Goal: Task Accomplishment & Management: Complete application form

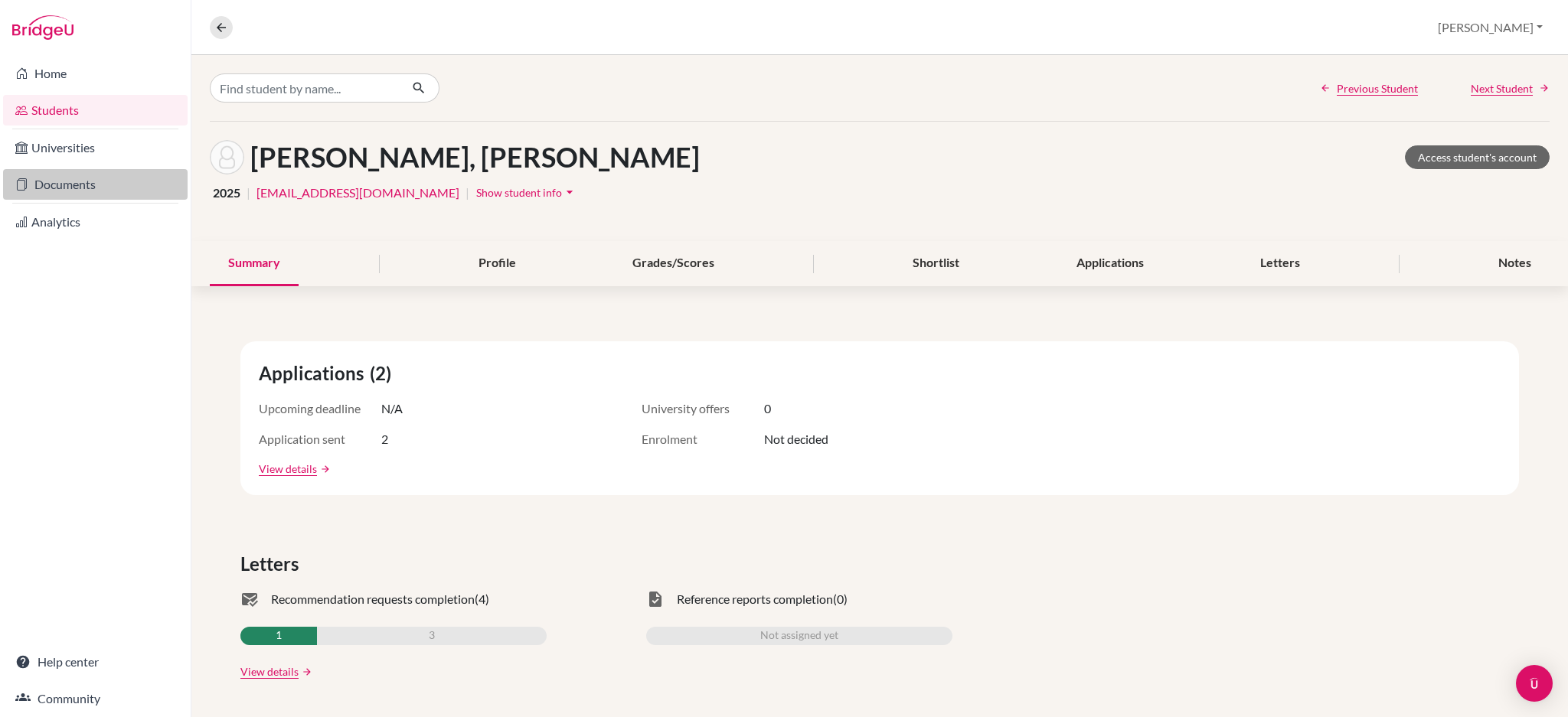
click at [69, 186] on link "Documents" at bounding box center [95, 184] width 185 height 31
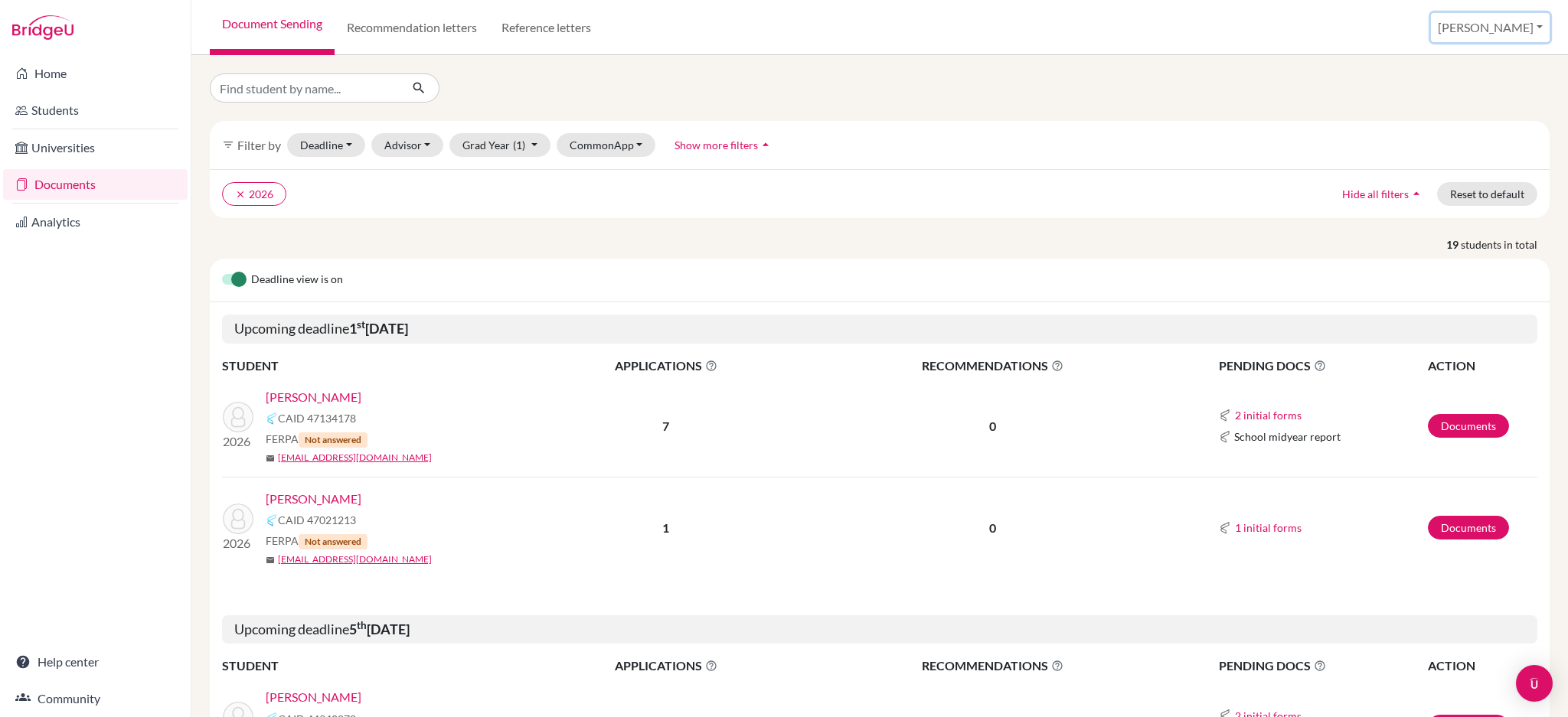
click at [1522, 27] on button "[PERSON_NAME]" at bounding box center [1490, 27] width 119 height 29
click at [1492, 97] on link "School Settings" at bounding box center [1431, 88] width 121 height 25
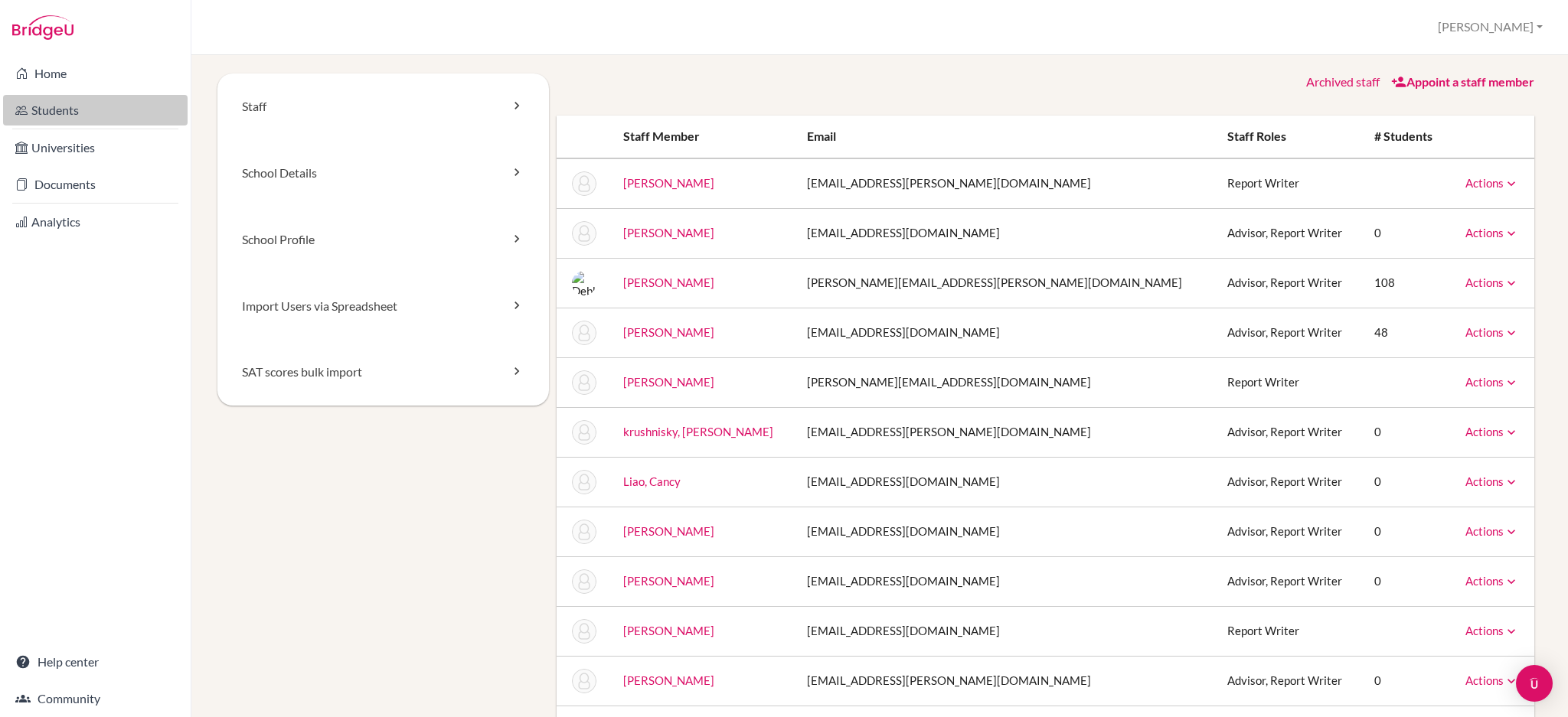
click at [65, 120] on link "Students" at bounding box center [95, 109] width 185 height 31
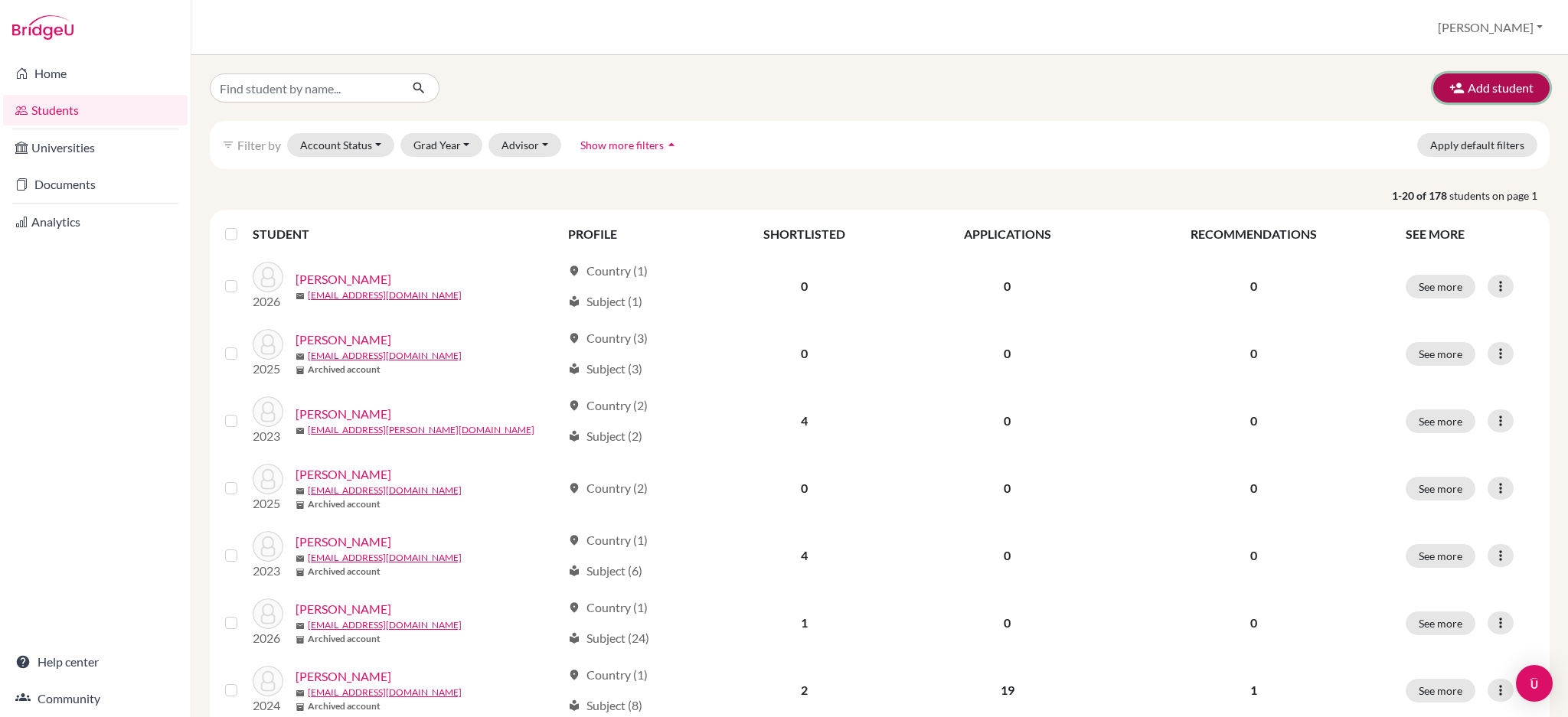
click at [1482, 82] on button "Add student" at bounding box center [1491, 88] width 116 height 29
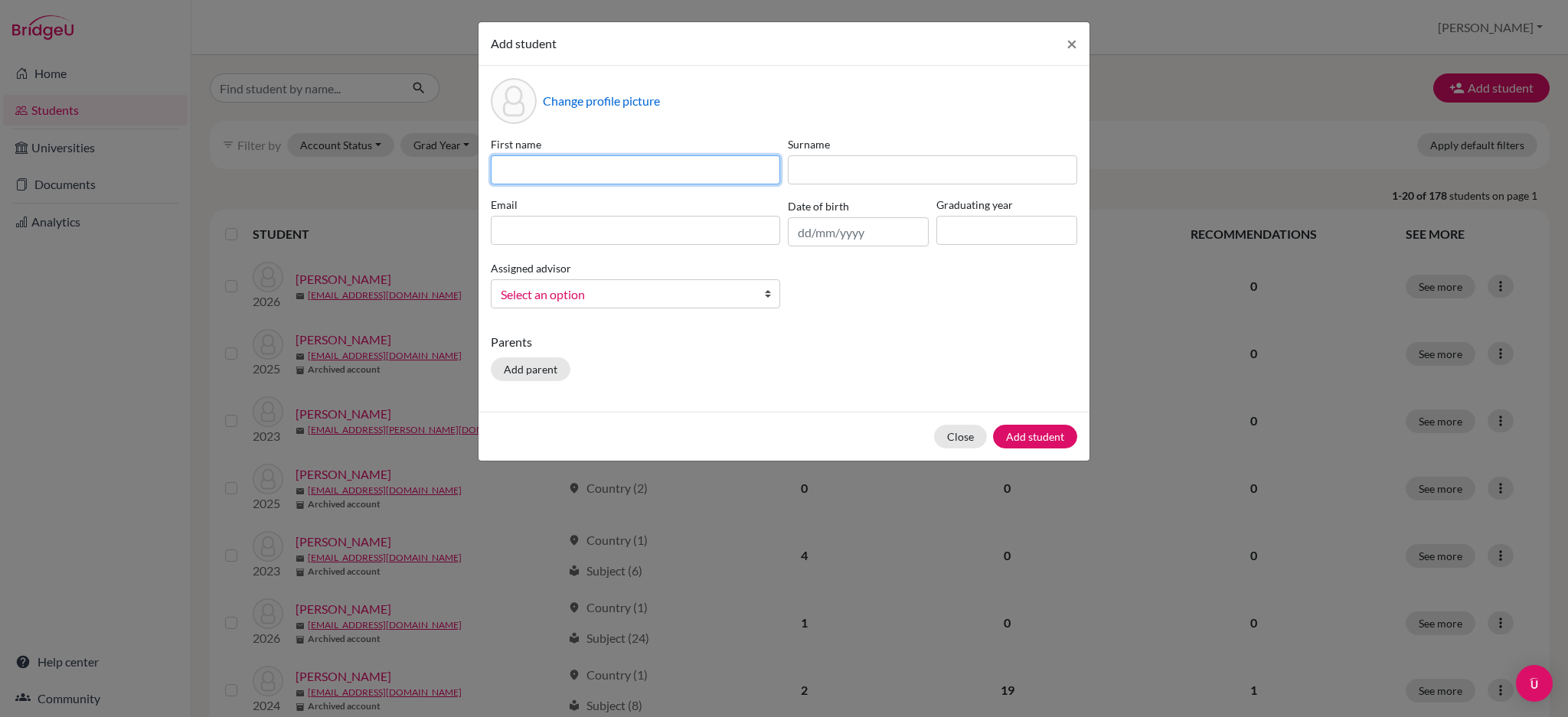
click at [645, 172] on input at bounding box center [635, 169] width 289 height 29
paste input "[PERSON_NAME]"
type input "[PERSON_NAME]"
click at [853, 153] on div "Surname" at bounding box center [932, 160] width 297 height 48
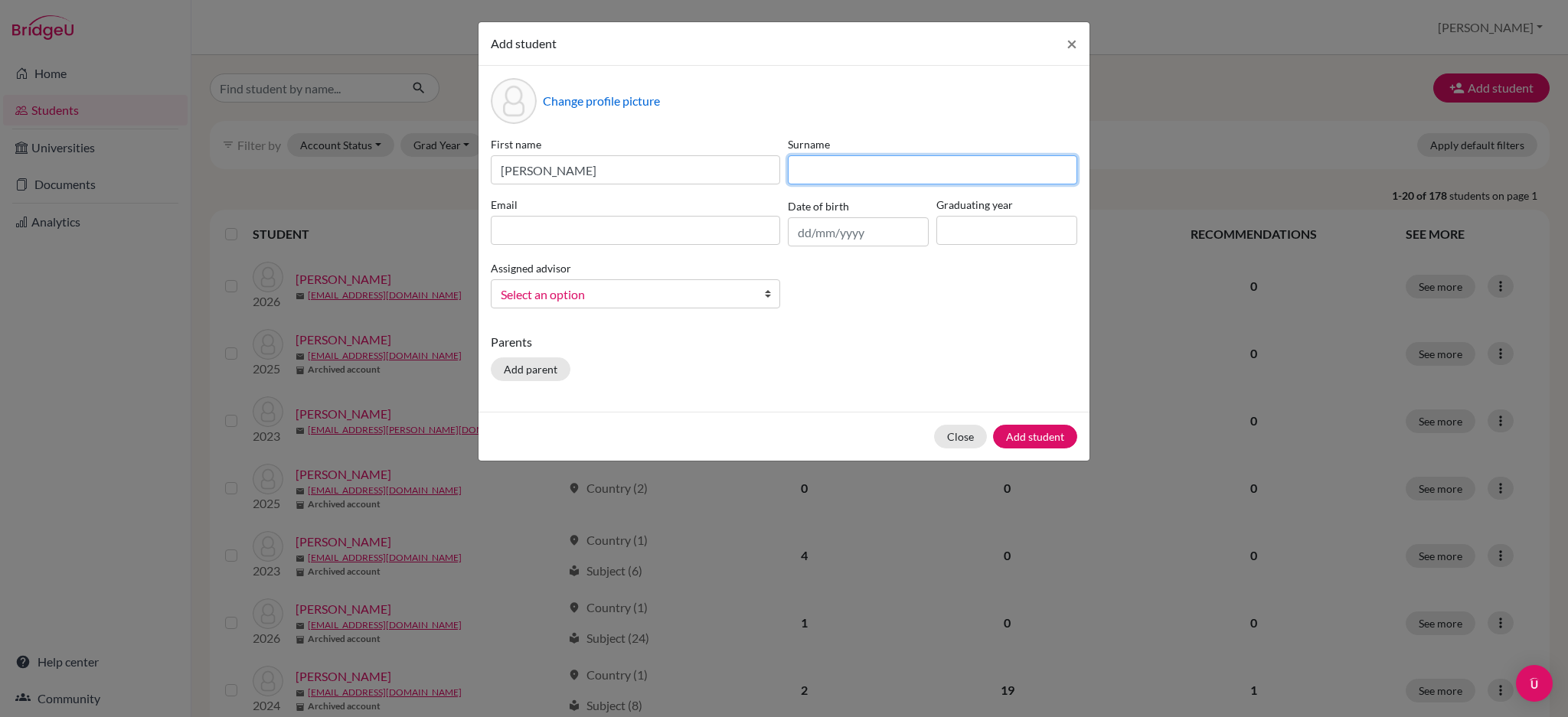
click at [855, 172] on input at bounding box center [932, 169] width 289 height 29
paste input "Huang (Connie)"
type input "Huang (Connie)"
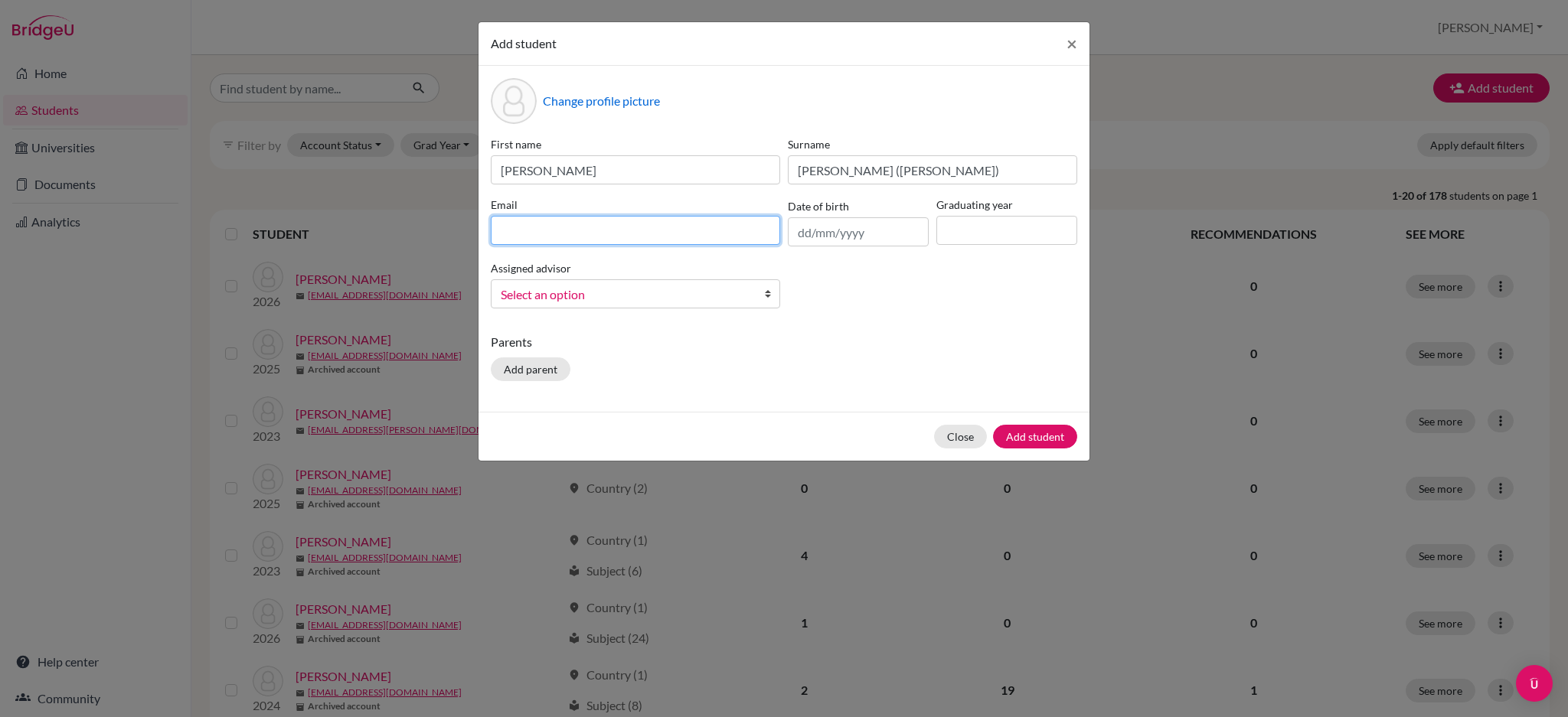
click at [644, 235] on input at bounding box center [635, 230] width 289 height 29
paste input "[EMAIL_ADDRESS][DOMAIN_NAME]"
type input "[EMAIL_ADDRESS][DOMAIN_NAME]"
click at [912, 295] on div "First name Yi-Ching Surname Huang (Connie) Email 2543@primacy.org.tw Date of bi…" at bounding box center [784, 228] width 594 height 185
click at [764, 299] on b at bounding box center [771, 293] width 15 height 27
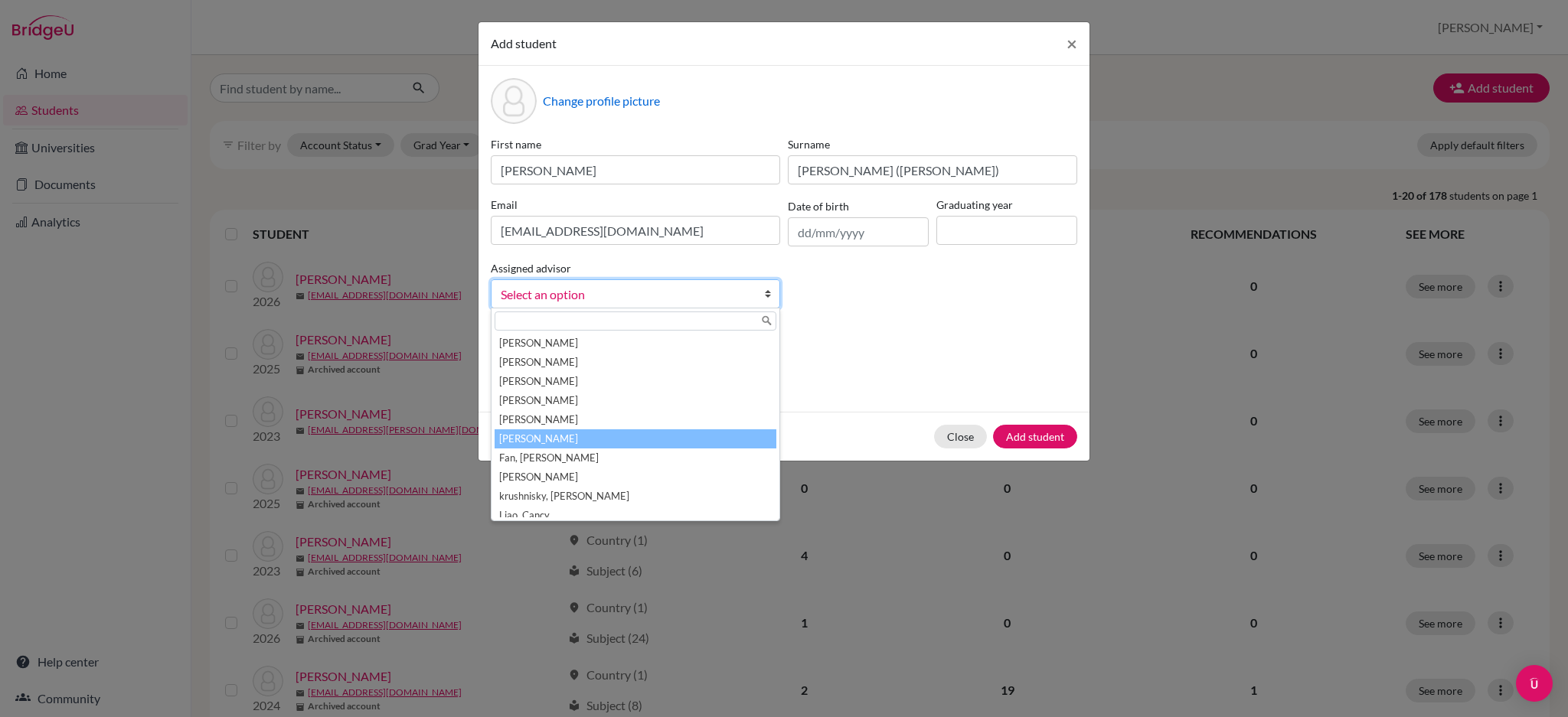
click at [674, 435] on li "[PERSON_NAME]" at bounding box center [636, 439] width 282 height 19
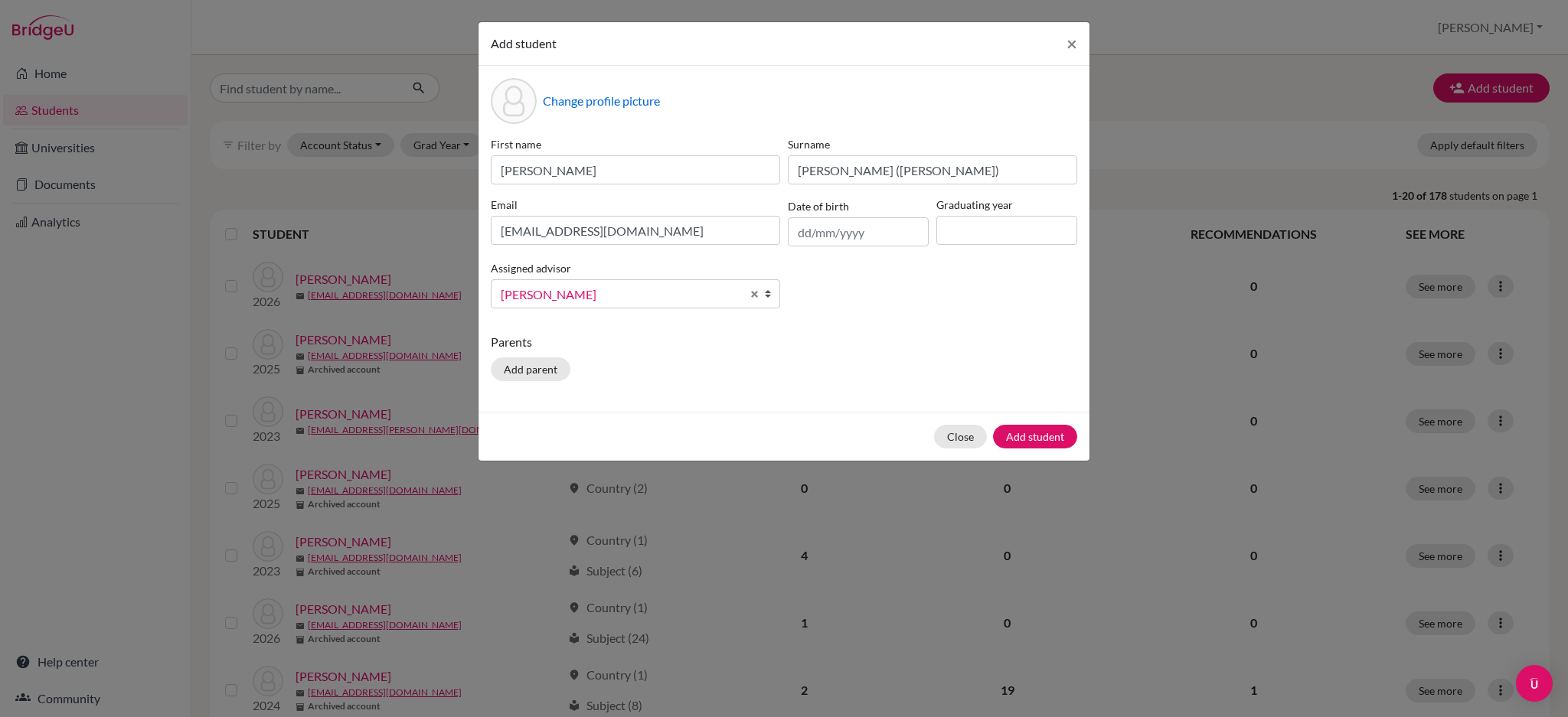
click at [874, 359] on div "Parents Add parent" at bounding box center [784, 360] width 587 height 54
click at [1019, 240] on input at bounding box center [1006, 230] width 141 height 29
type input "2027"
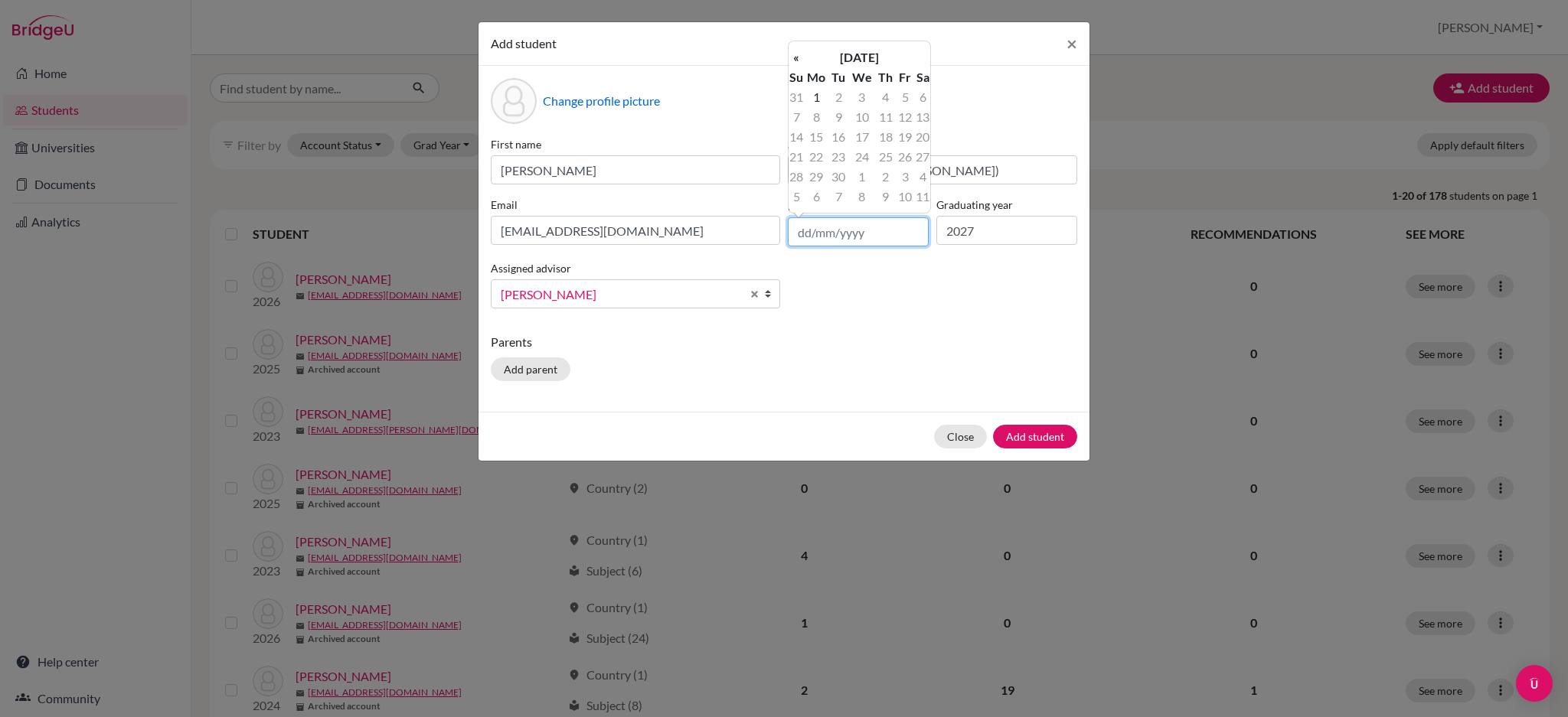
click at [889, 231] on input "text" at bounding box center [858, 231] width 141 height 29
type input "20/04/2008"
click at [967, 312] on div "First name Yi-Ching Surname Huang (Connie) Email 2543@primacy.org.tw Date of bi…" at bounding box center [784, 228] width 594 height 185
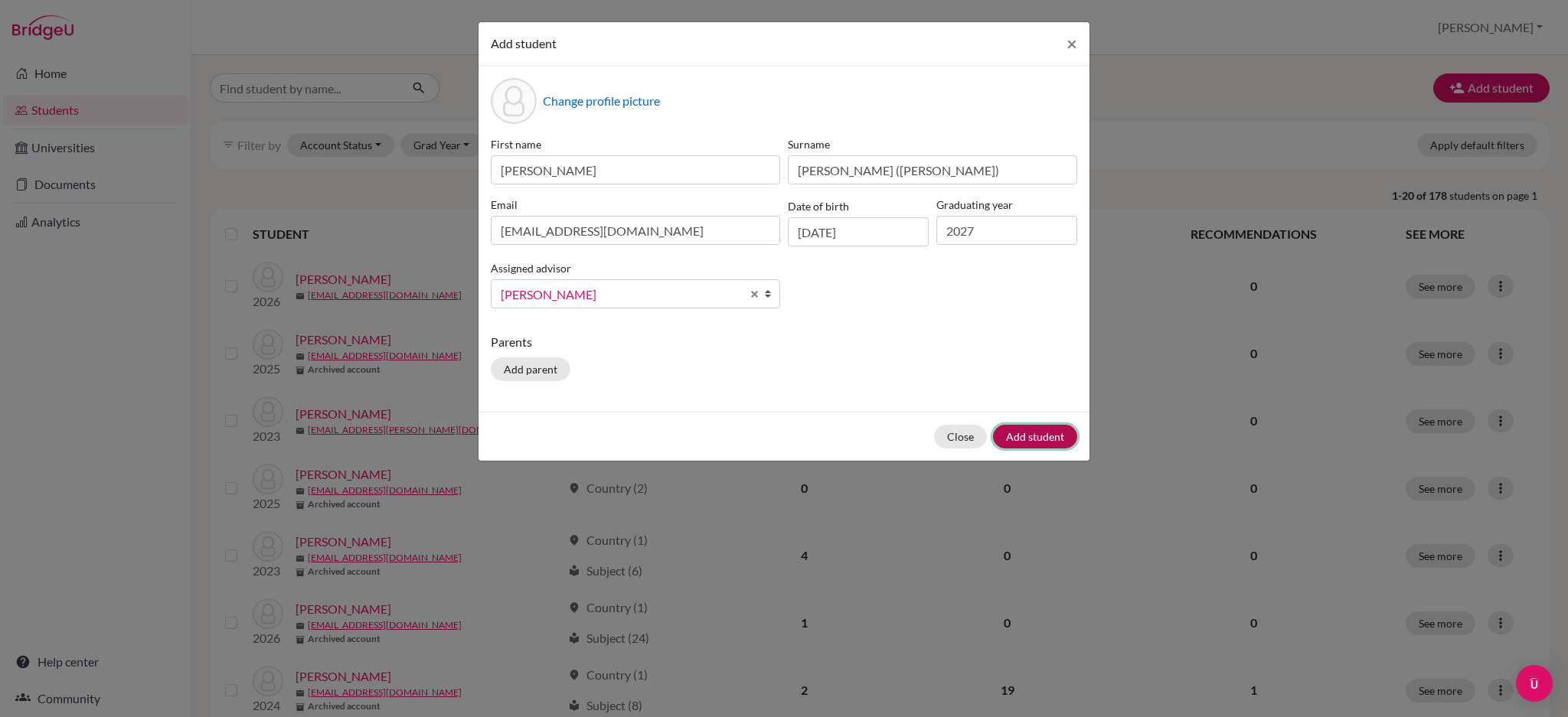
click at [1042, 447] on button "Add student" at bounding box center [1035, 436] width 84 height 24
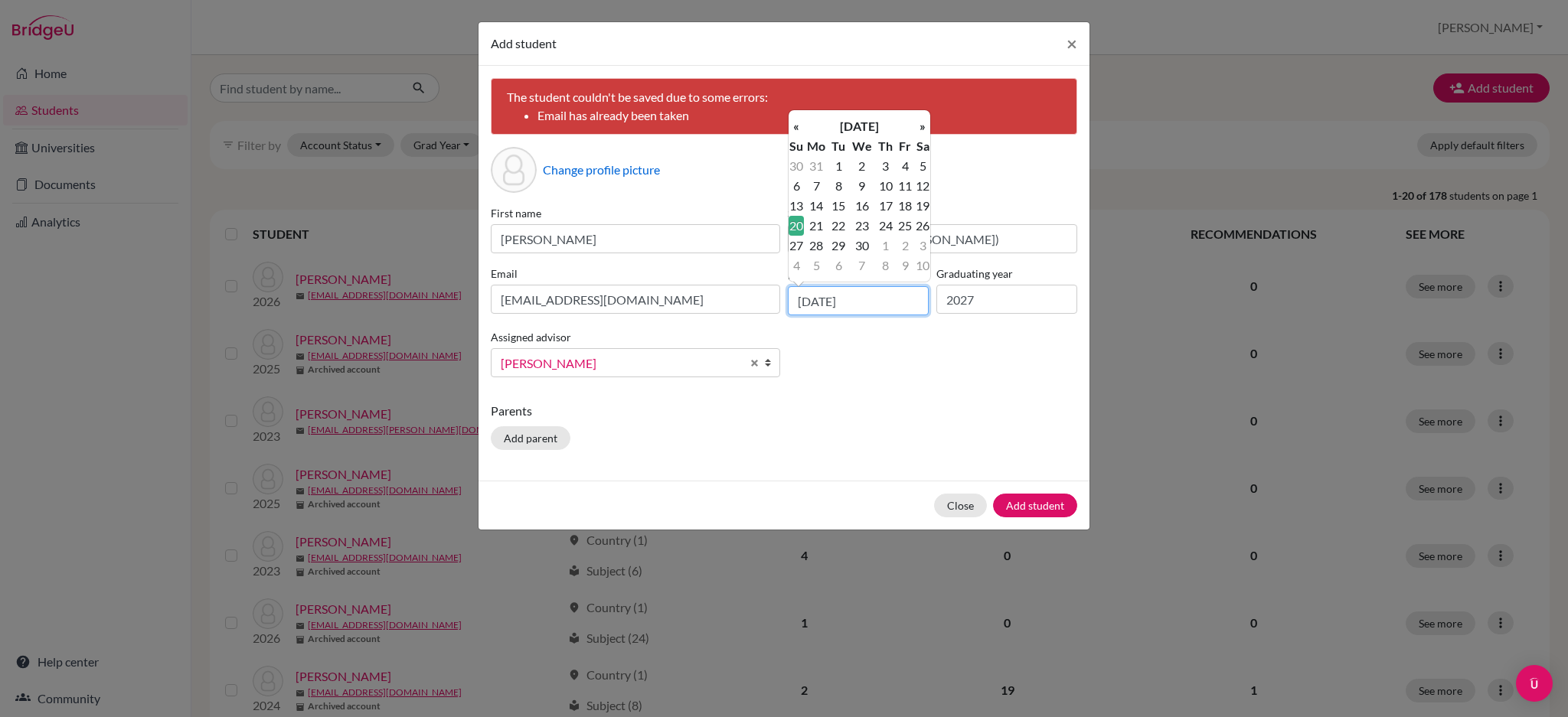
click at [858, 310] on input "20/04/2008" at bounding box center [858, 300] width 141 height 29
click at [797, 126] on th "«" at bounding box center [796, 126] width 15 height 20
click at [889, 307] on input "20/04/2008" at bounding box center [858, 300] width 141 height 29
click at [867, 124] on th "March 2008" at bounding box center [859, 126] width 111 height 20
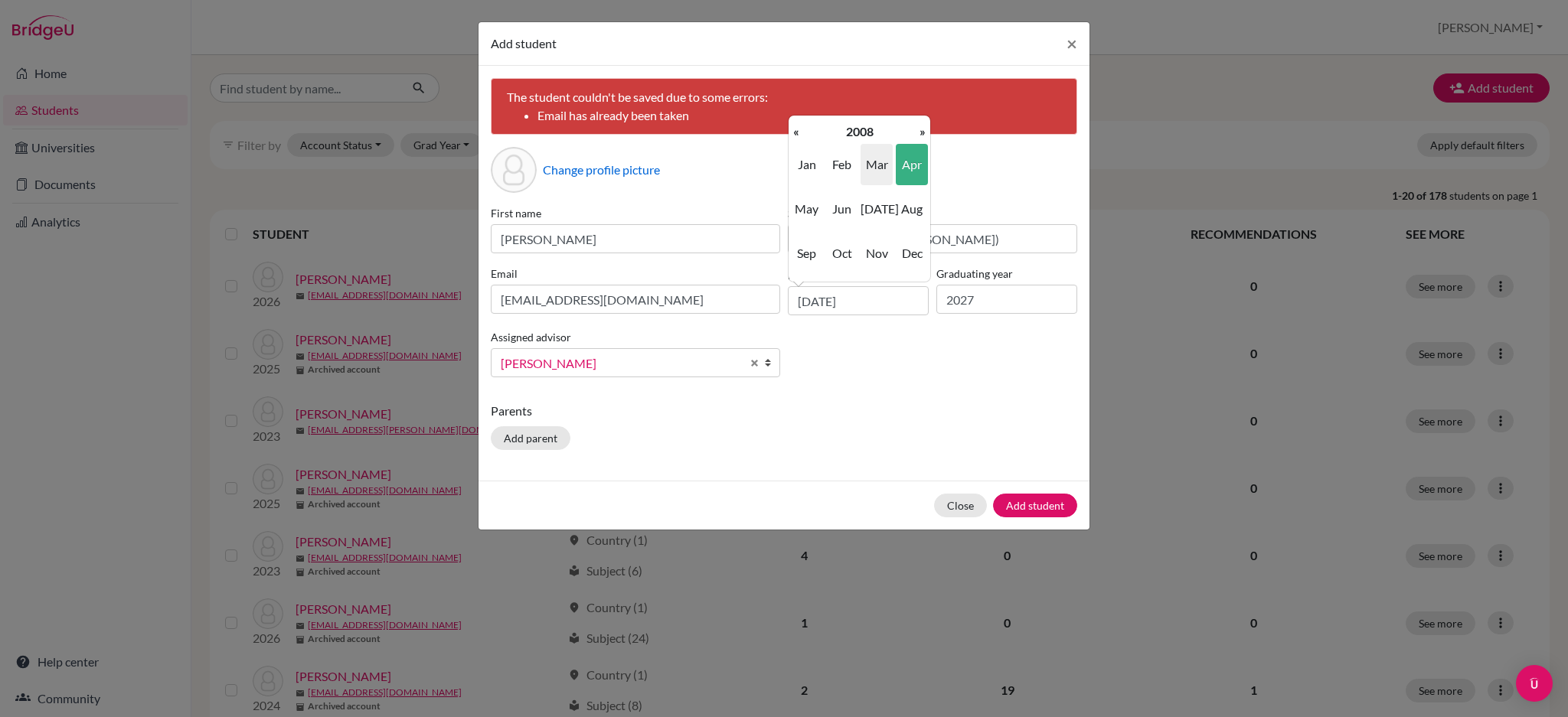
click at [917, 171] on span "Apr" at bounding box center [911, 164] width 32 height 41
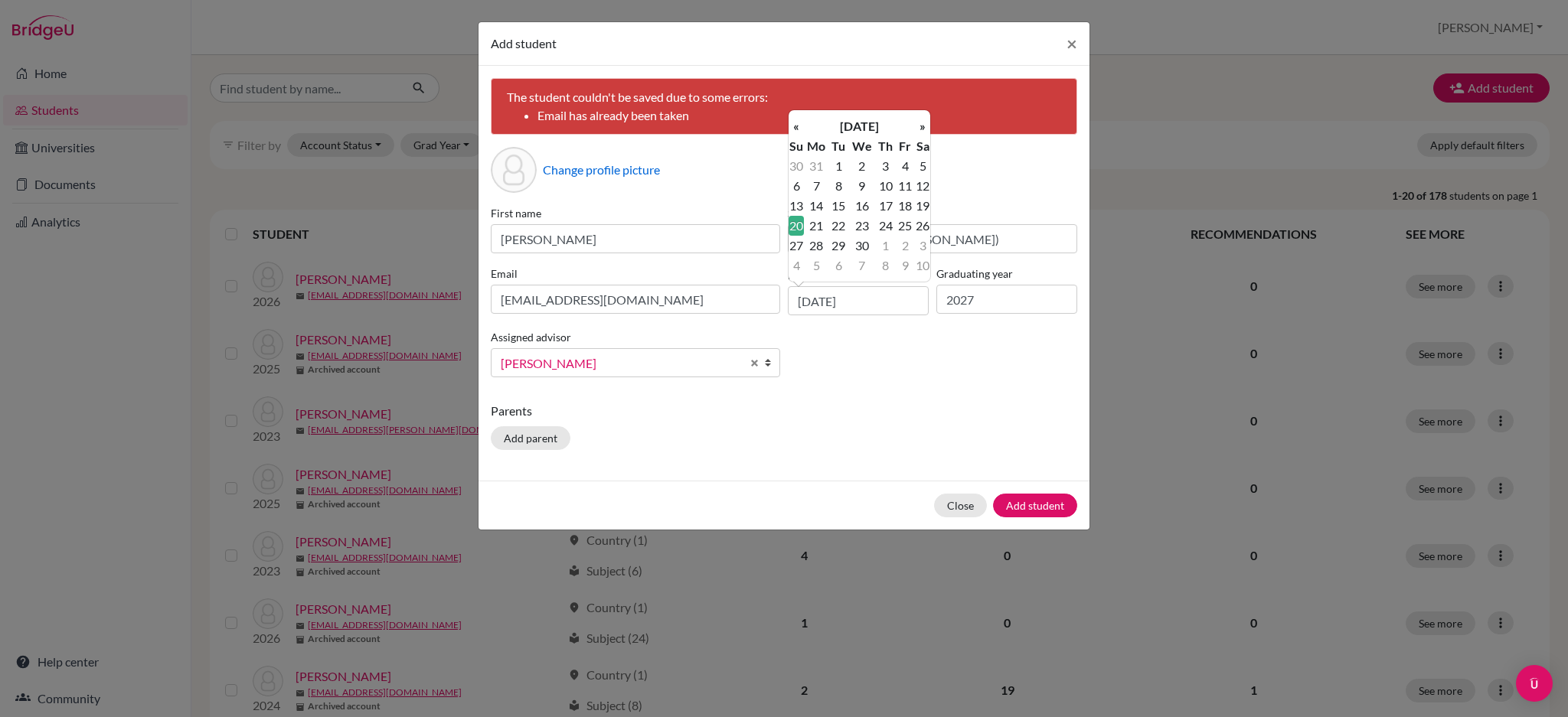
click at [798, 225] on td "20" at bounding box center [796, 226] width 15 height 20
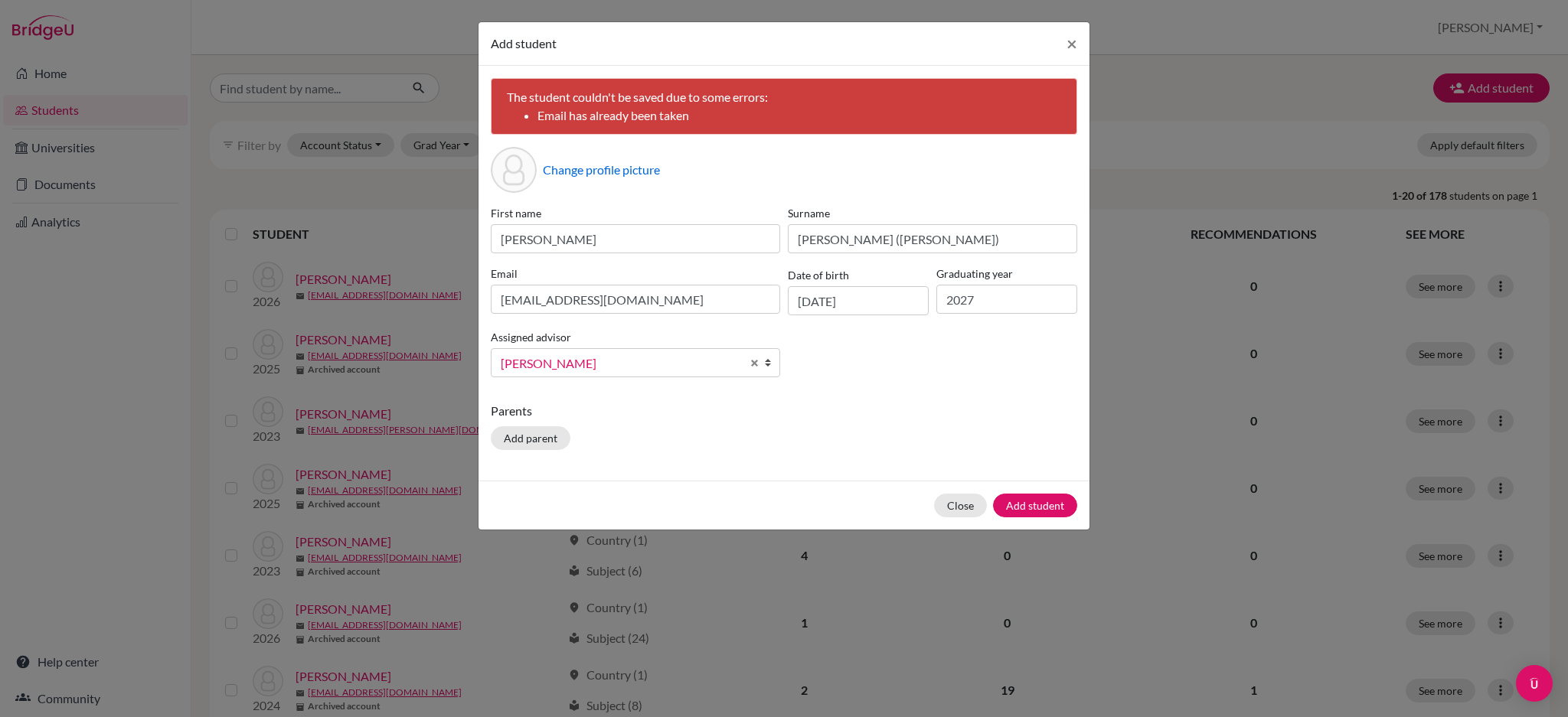
click at [842, 376] on div "First name Yi-Ching Surname Huang (Connie) Email 2543@primacy.org.tw Date of bi…" at bounding box center [784, 297] width 594 height 185
click at [708, 362] on span "[PERSON_NAME]" at bounding box center [621, 363] width 241 height 20
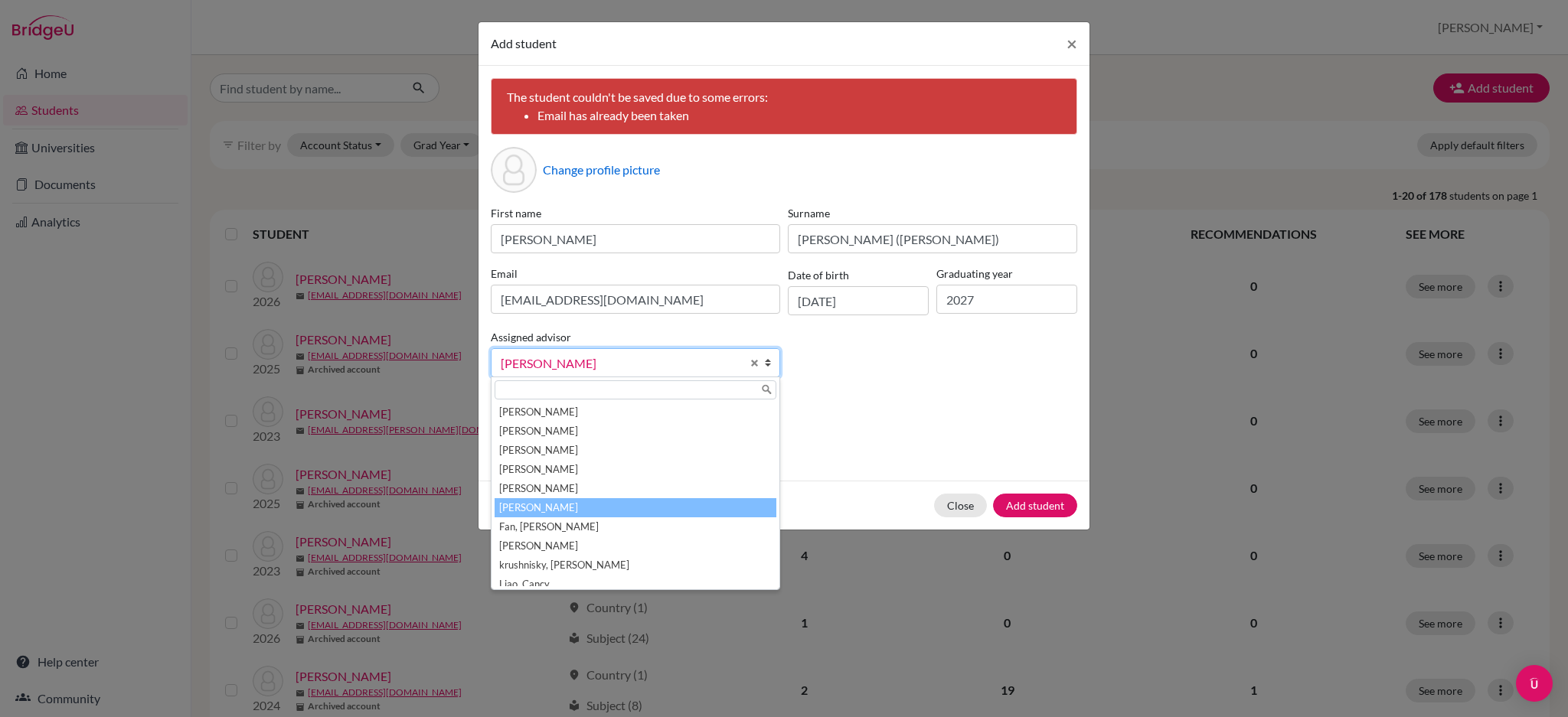
click at [615, 513] on li "[PERSON_NAME]" at bounding box center [636, 508] width 282 height 19
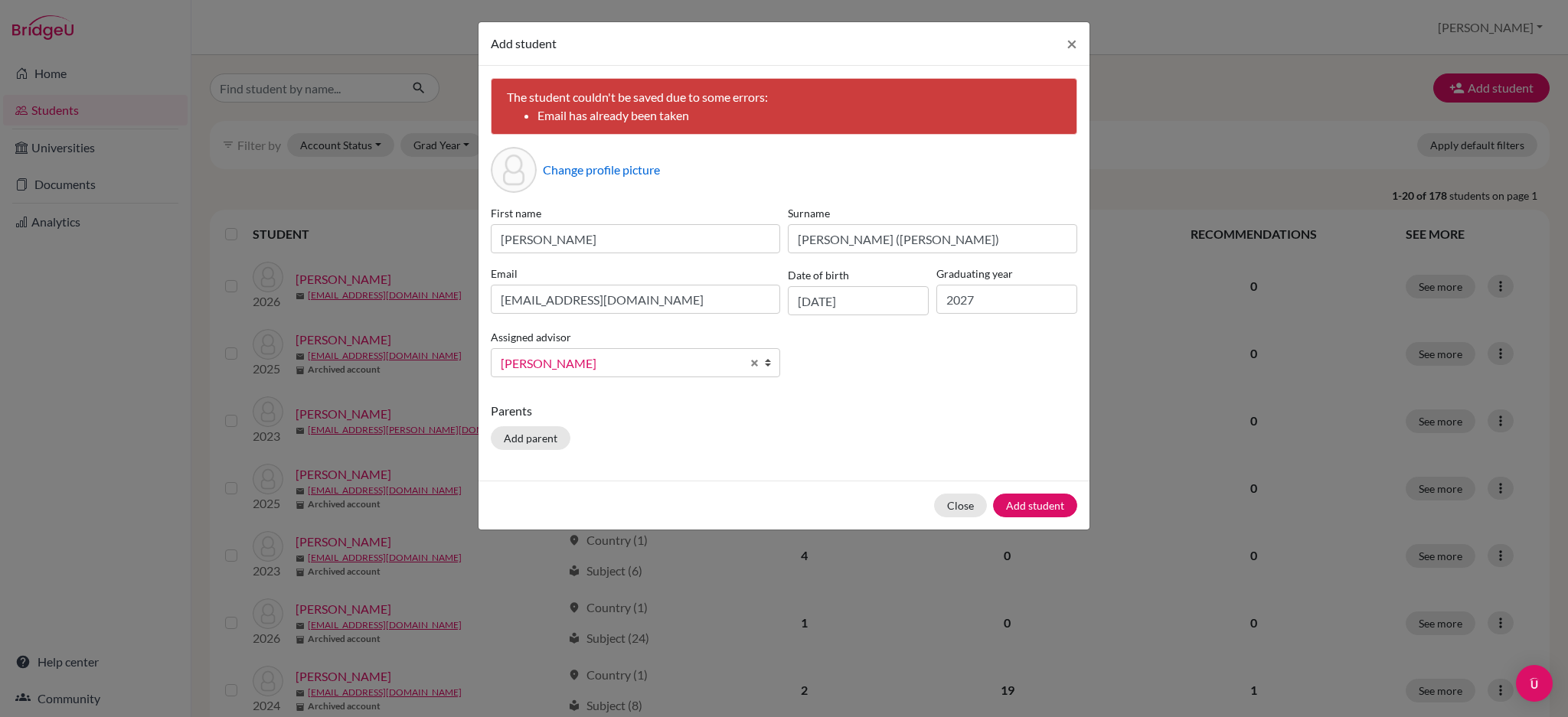
click at [777, 402] on div "The student couldn't be saved due to some errors: Email has already been taken …" at bounding box center [784, 273] width 611 height 415
click at [748, 367] on link "[PERSON_NAME]" at bounding box center [635, 362] width 289 height 29
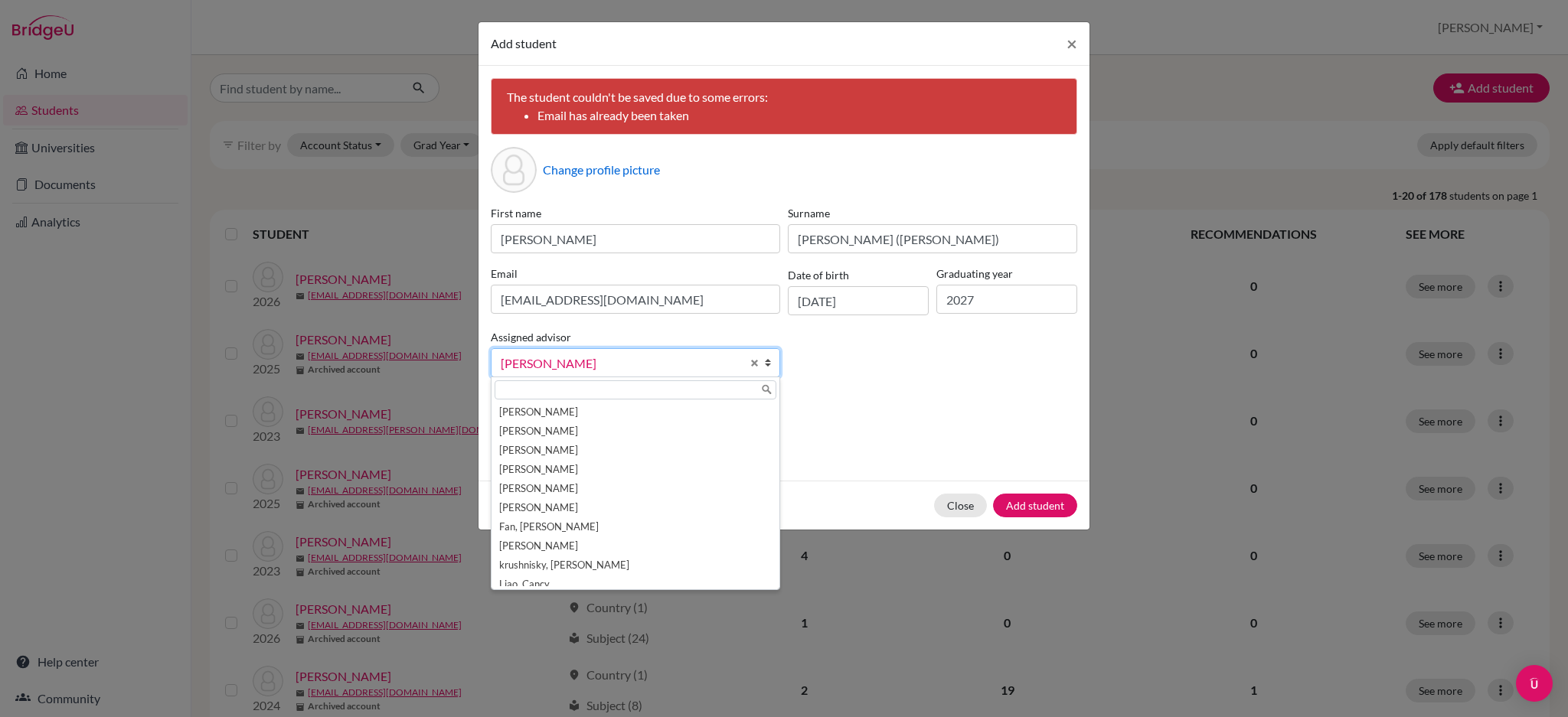
click at [861, 393] on div "The student couldn't be saved due to some errors: Email has already been taken …" at bounding box center [784, 273] width 611 height 415
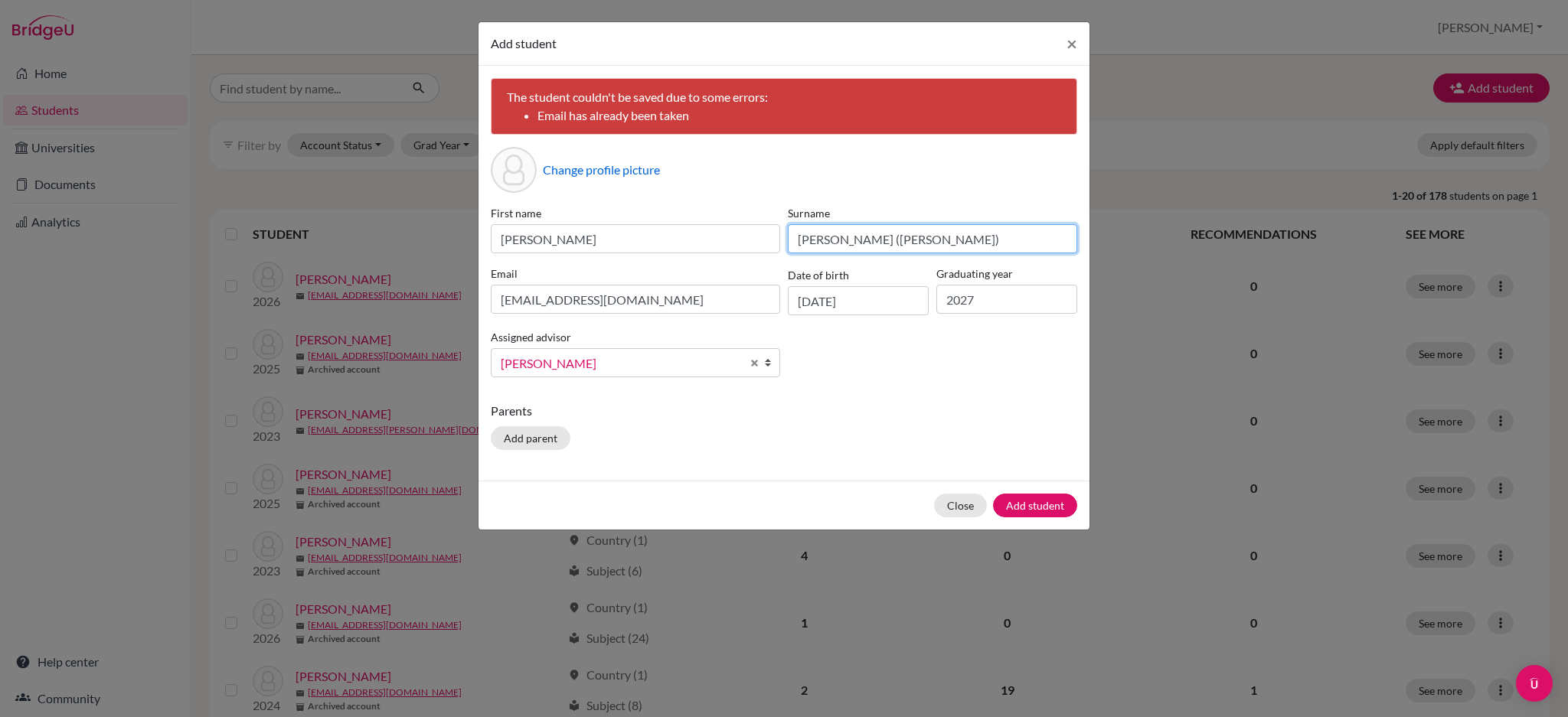
drag, startPoint x: 908, startPoint y: 250, endPoint x: 837, endPoint y: 238, distance: 72.0
click at [837, 238] on input "Huang (Connie)" at bounding box center [932, 238] width 289 height 29
type input "Huang"
click at [916, 405] on p "Parents" at bounding box center [784, 411] width 587 height 18
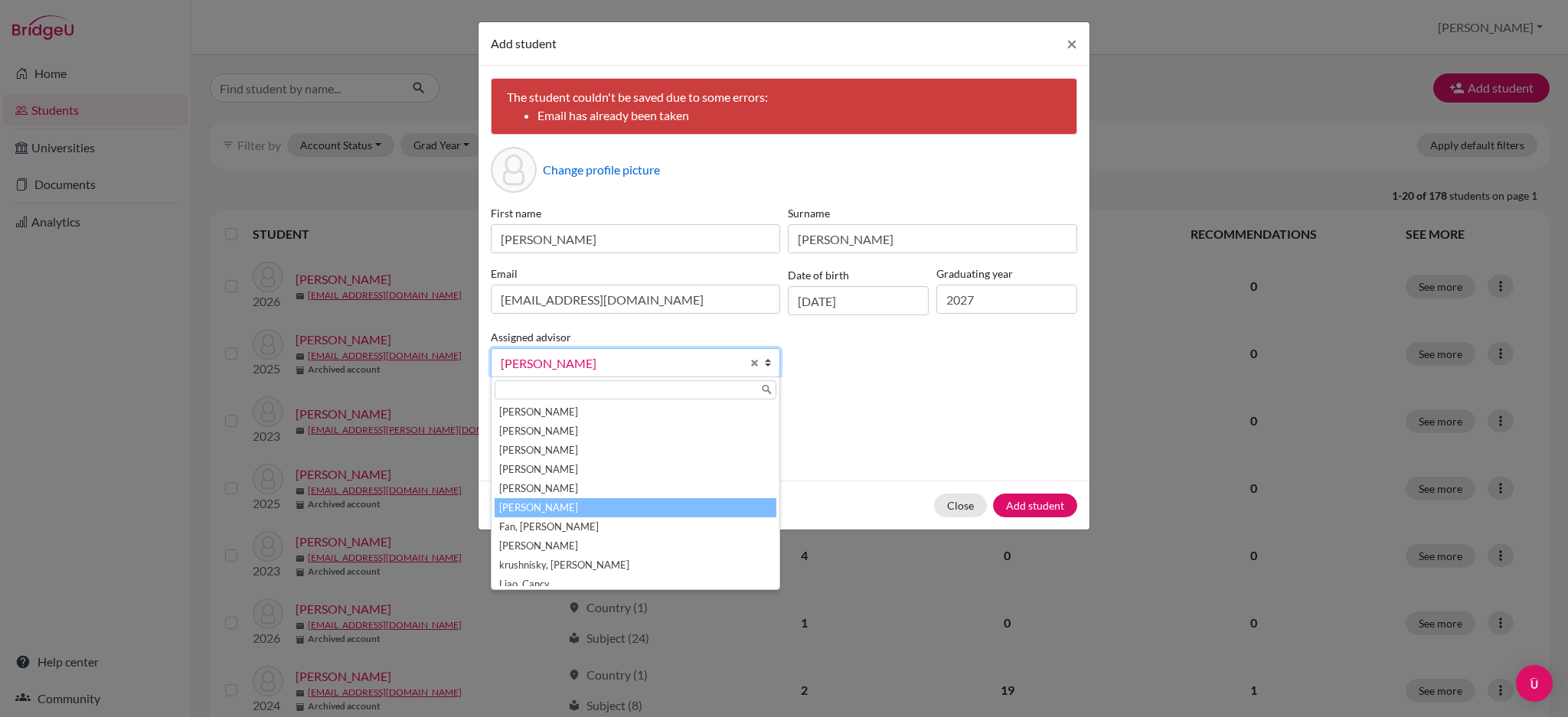
click at [617, 369] on span "[PERSON_NAME]" at bounding box center [621, 363] width 241 height 20
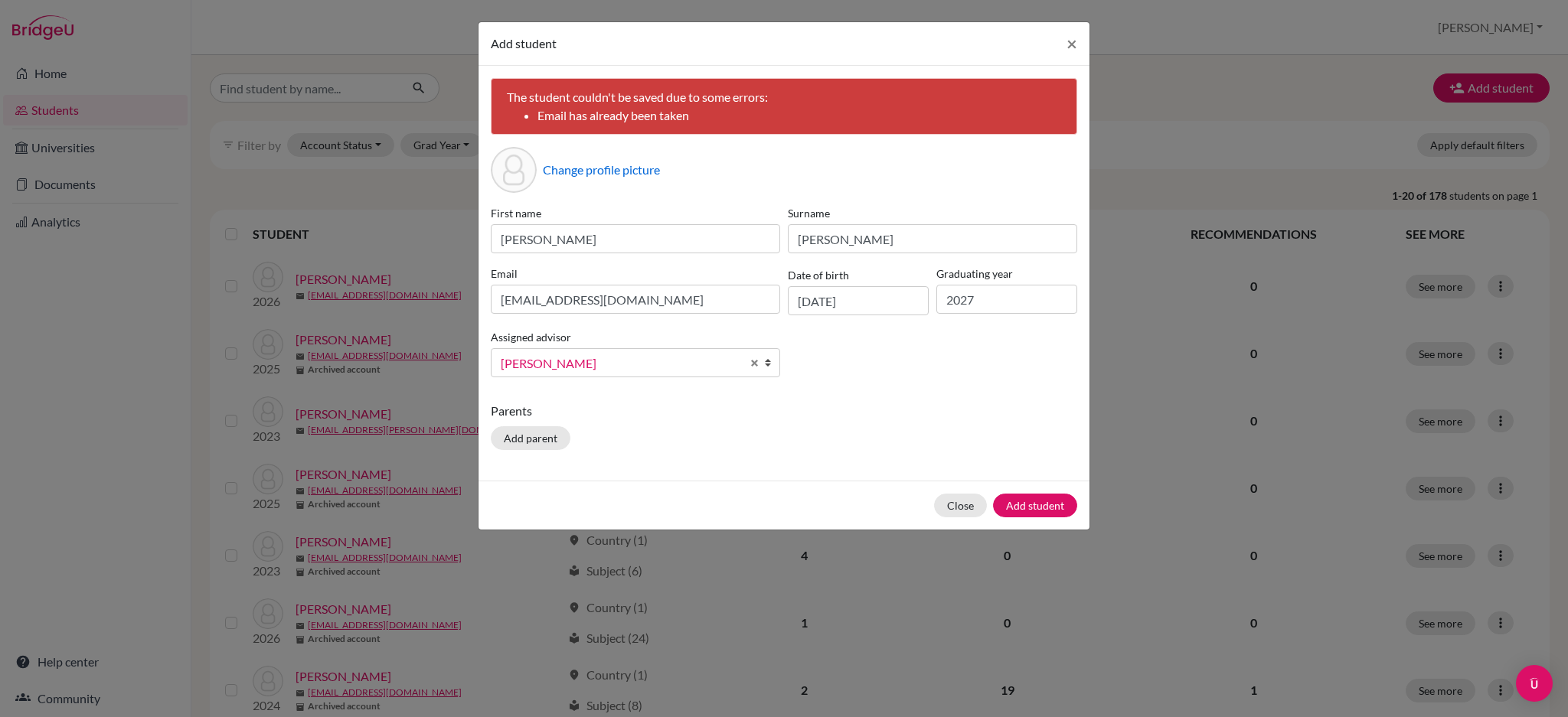
click at [906, 367] on div "First name Yi-Ching Surname Huang Email 2543@primacy.org.tw Date of birth 20/04…" at bounding box center [784, 297] width 594 height 185
click at [1014, 507] on button "Add student" at bounding box center [1035, 505] width 84 height 24
click at [1066, 44] on span "×" at bounding box center [1072, 43] width 11 height 22
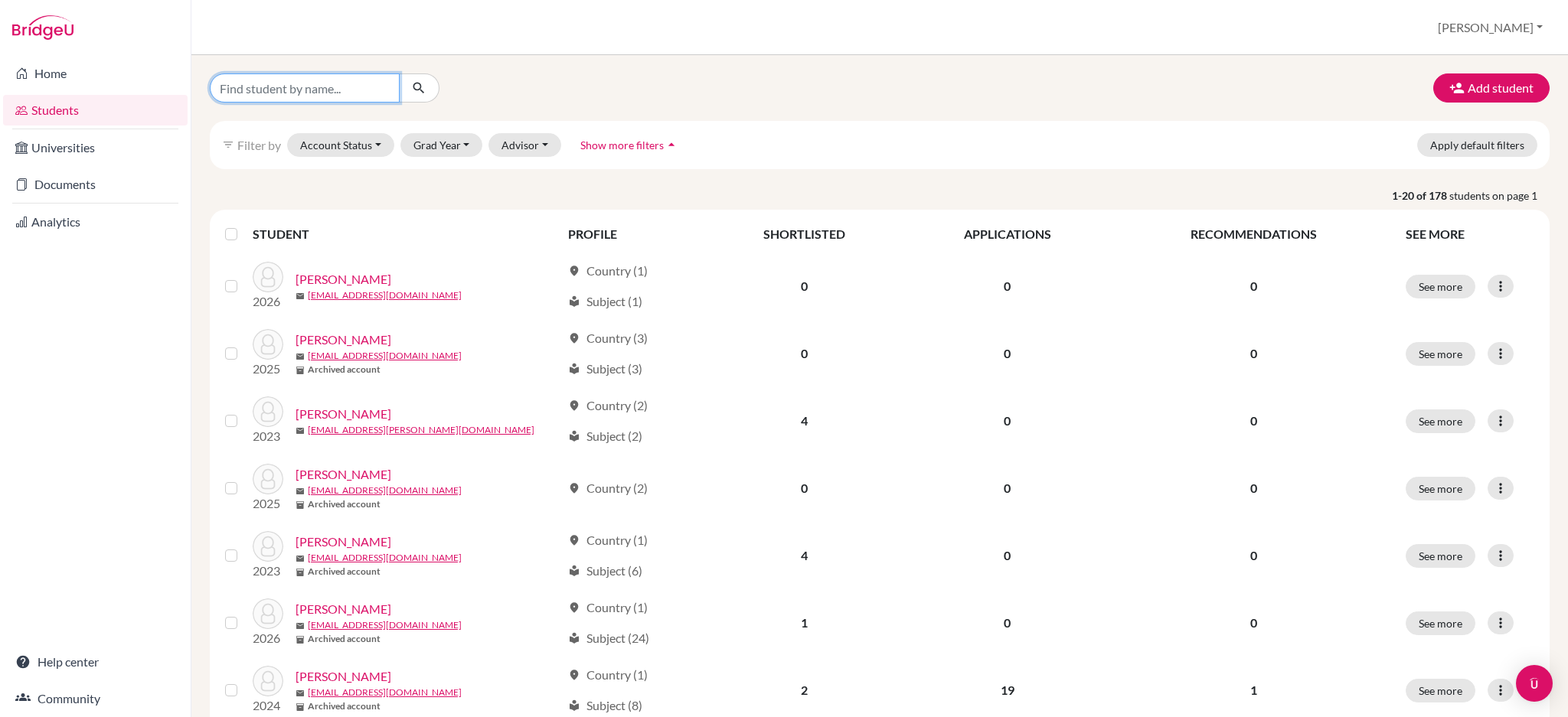
click at [320, 83] on input "Find student by name..." at bounding box center [305, 88] width 190 height 29
type input "[PERSON_NAME]"
click button "submit" at bounding box center [419, 88] width 40 height 29
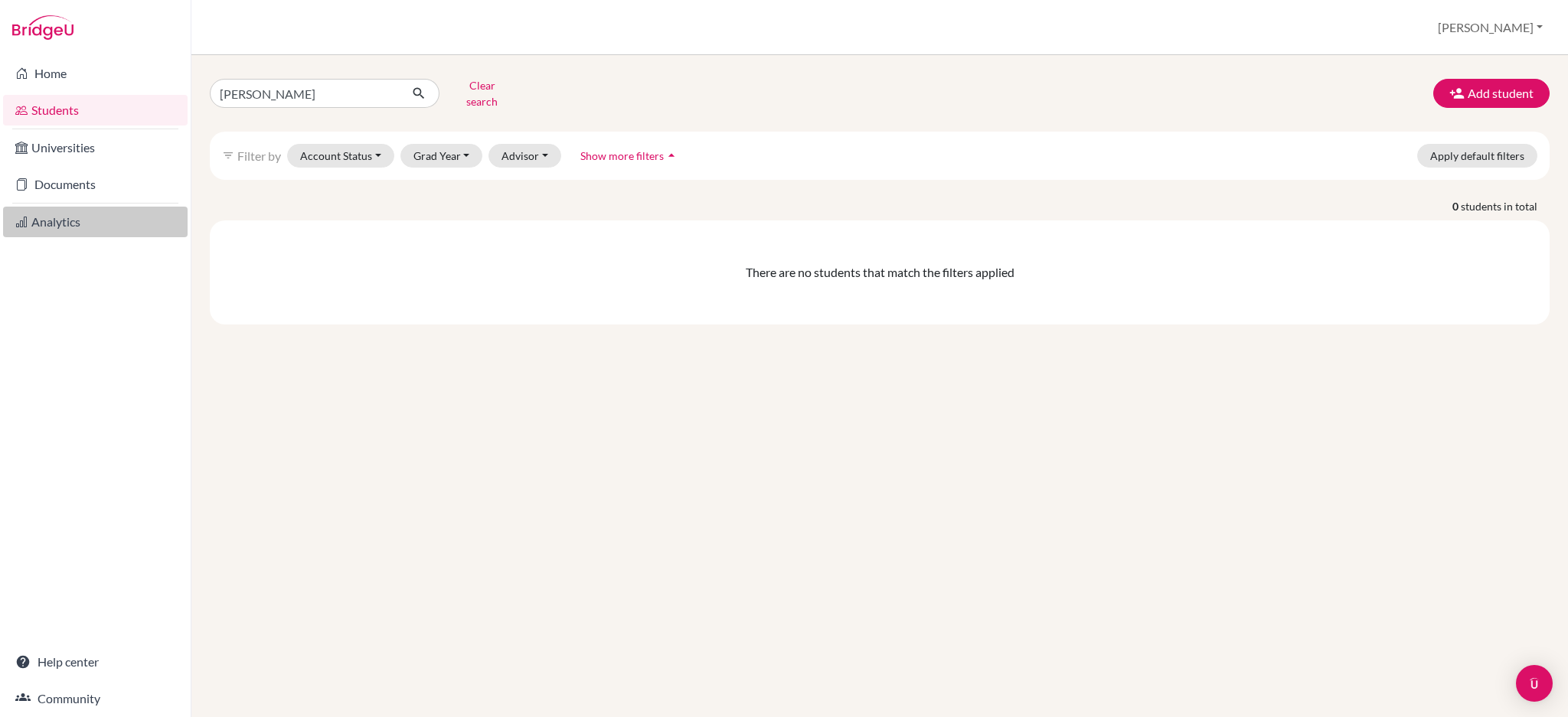
click at [30, 218] on link "Analytics" at bounding box center [95, 221] width 185 height 31
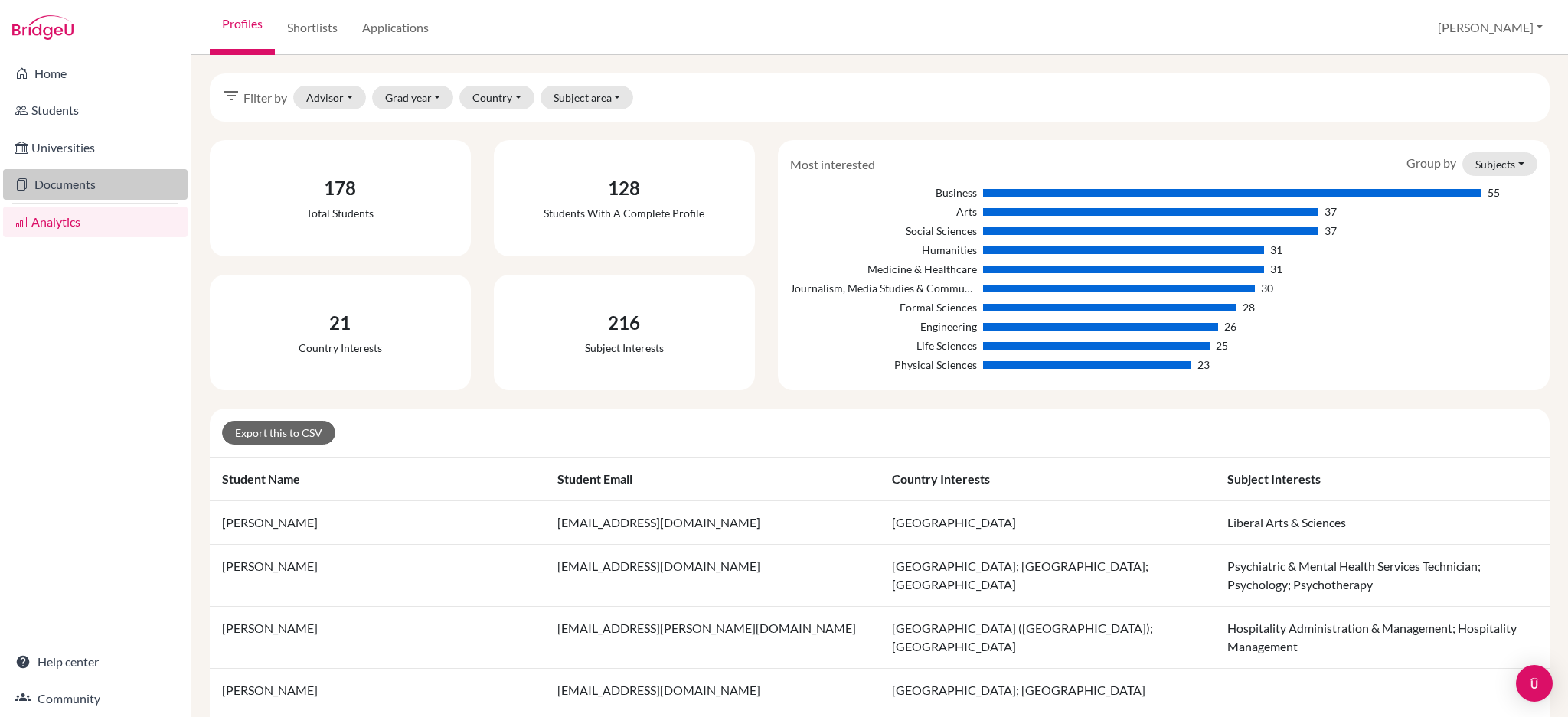
click at [52, 187] on link "Documents" at bounding box center [95, 184] width 185 height 31
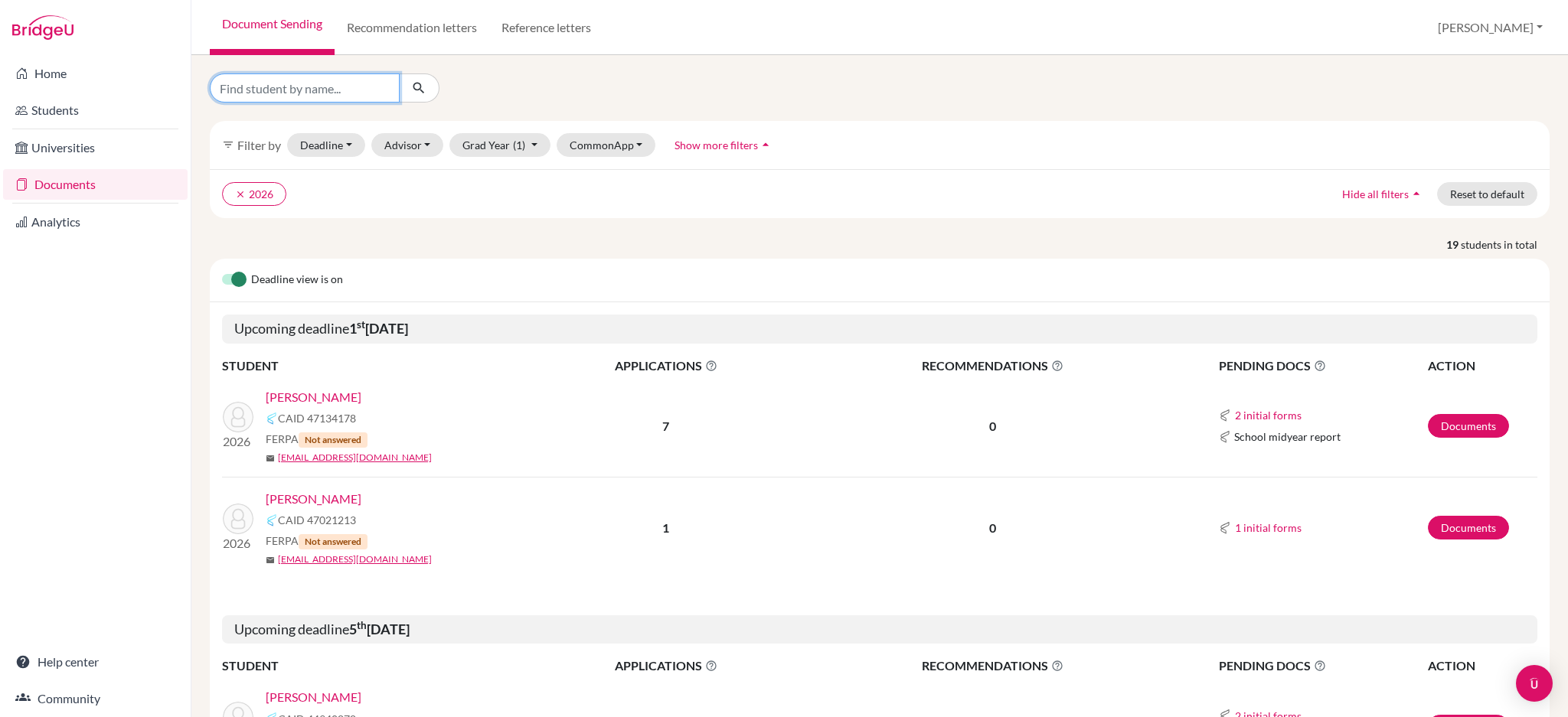
click at [331, 88] on input "Find student by name..." at bounding box center [305, 88] width 190 height 29
click at [700, 92] on div at bounding box center [879, 88] width 1362 height 29
click at [234, 189] on button "clear 2026" at bounding box center [254, 193] width 64 height 24
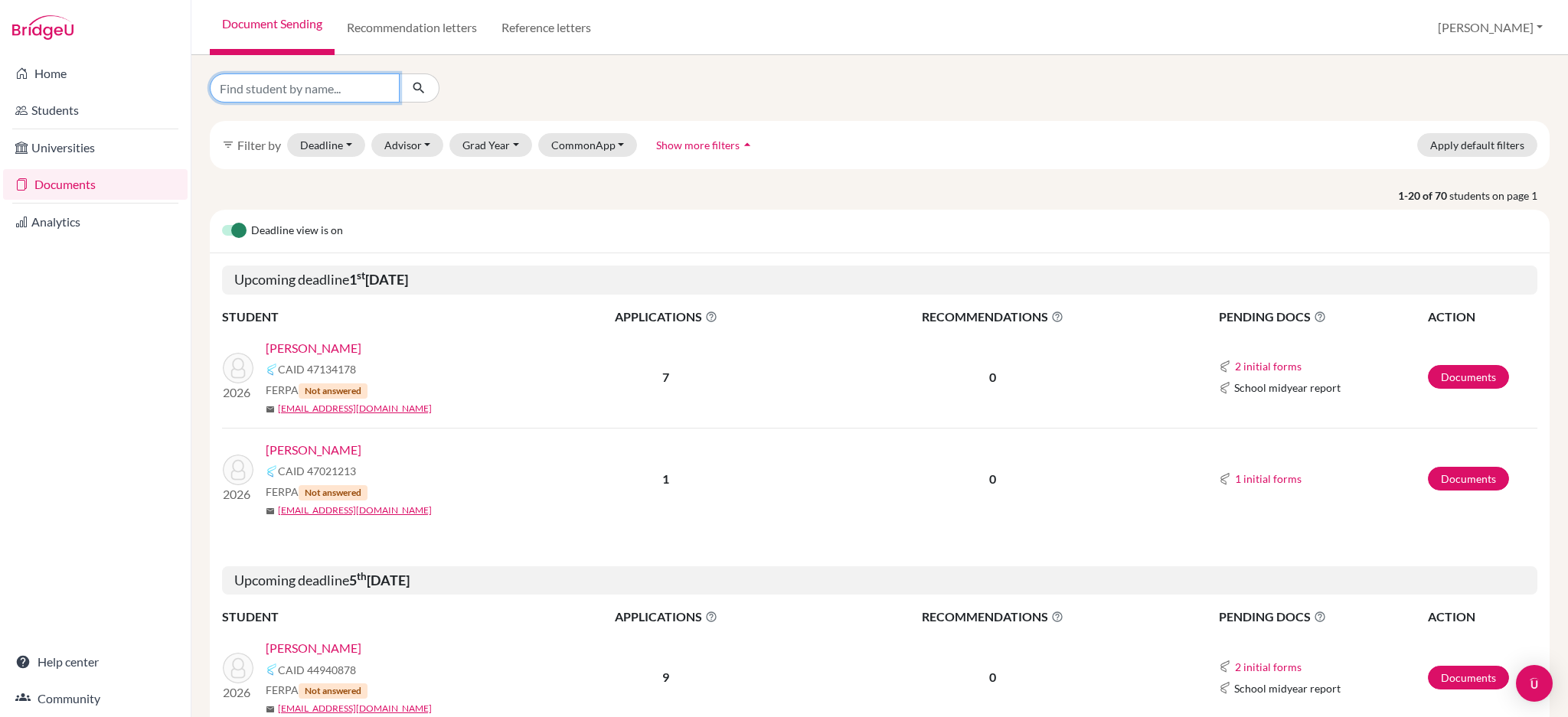
click at [258, 86] on input "Find student by name..." at bounding box center [305, 88] width 190 height 29
paste input "Renee"
type input "Renee"
click button "submit" at bounding box center [419, 88] width 40 height 29
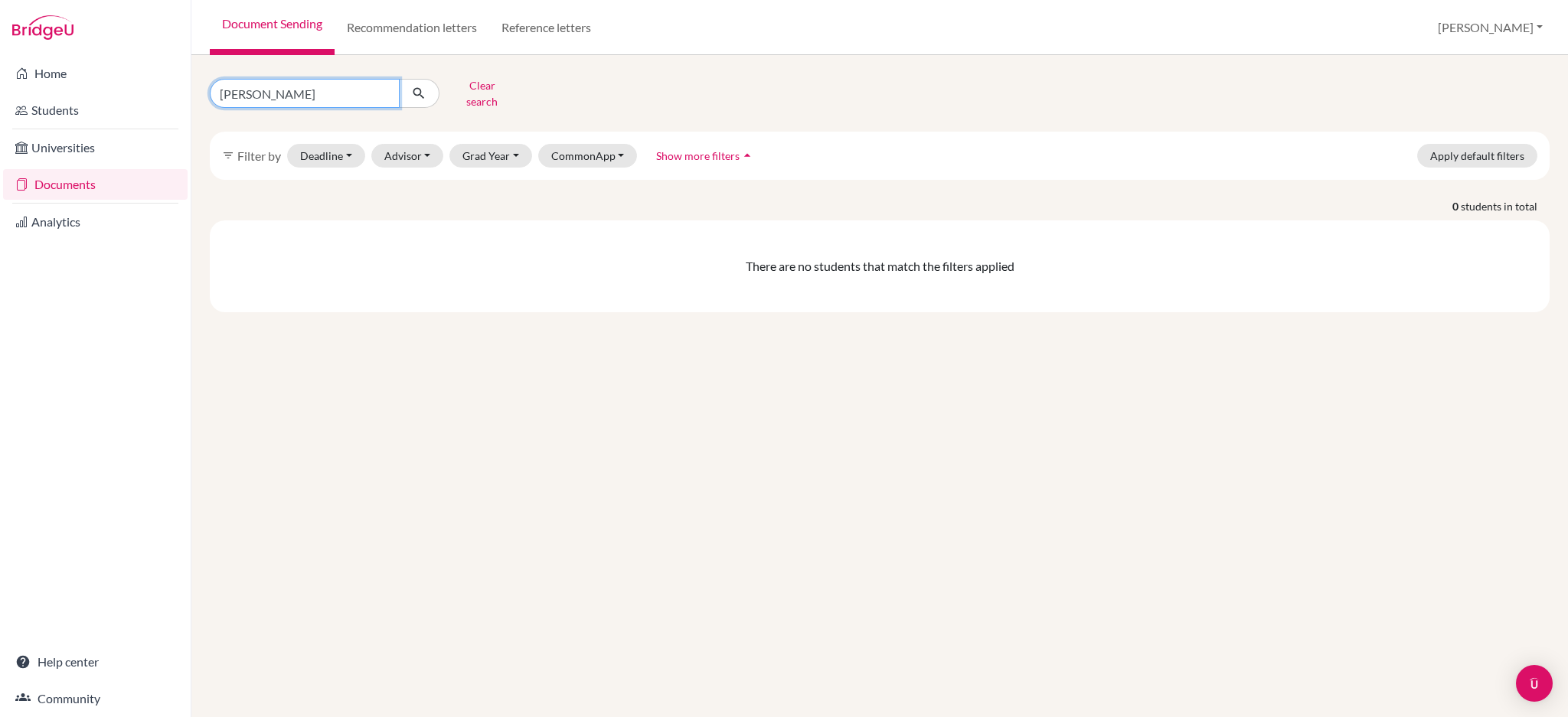
drag, startPoint x: 327, startPoint y: 88, endPoint x: 127, endPoint y: 93, distance: 200.1
click at [127, 93] on div "Home Students Universities Documents Analytics Help center Community Document S…" at bounding box center [784, 358] width 1568 height 717
paste input "2584@primacy.org.tw"
type input "2584@primacy.org.tw"
click button "submit" at bounding box center [419, 93] width 40 height 29
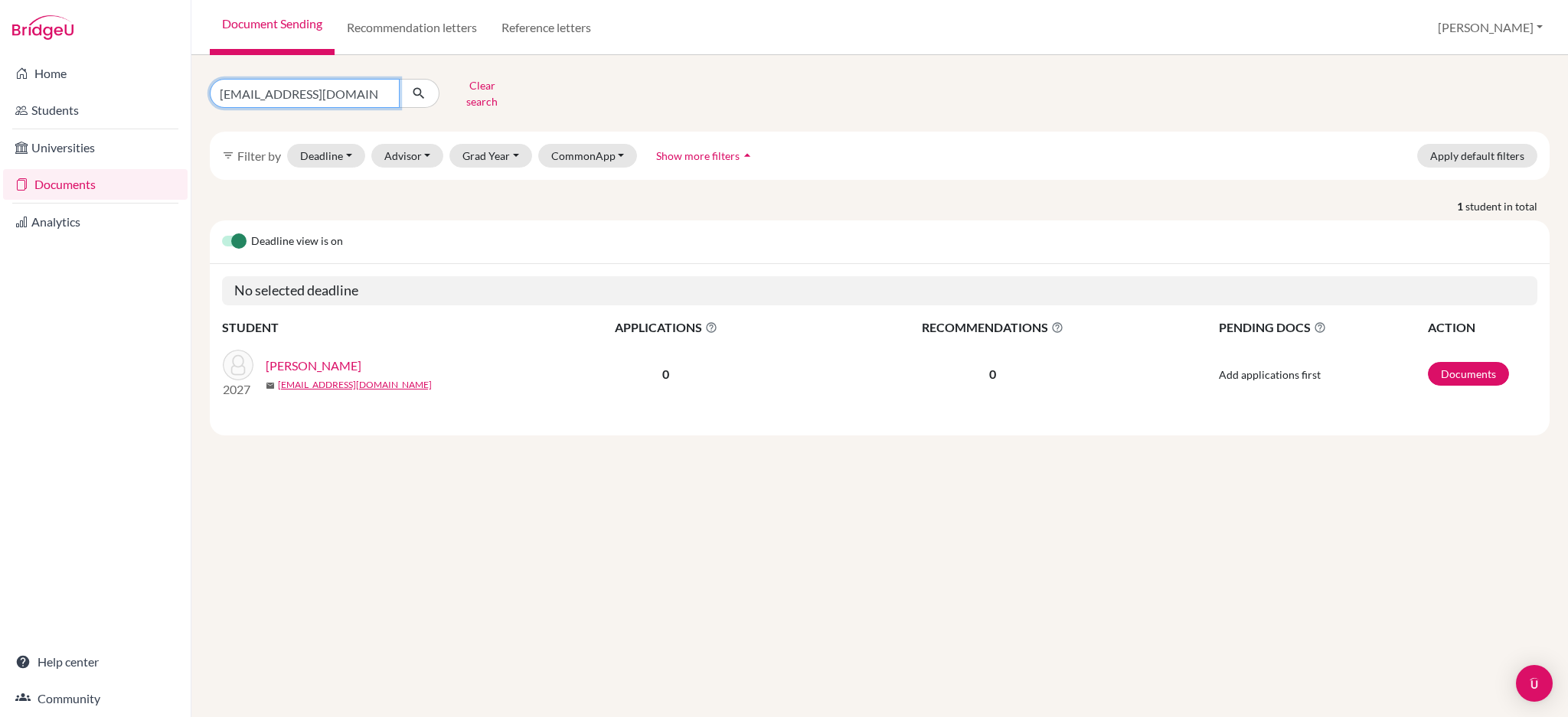
drag, startPoint x: 341, startPoint y: 88, endPoint x: 186, endPoint y: 88, distance: 155.0
click at [186, 88] on div "Home Students Universities Documents Analytics Help center Community Document S…" at bounding box center [784, 358] width 1568 height 717
paste input "5"
type input "2554@primacy.org.tw"
click button "submit" at bounding box center [419, 93] width 40 height 29
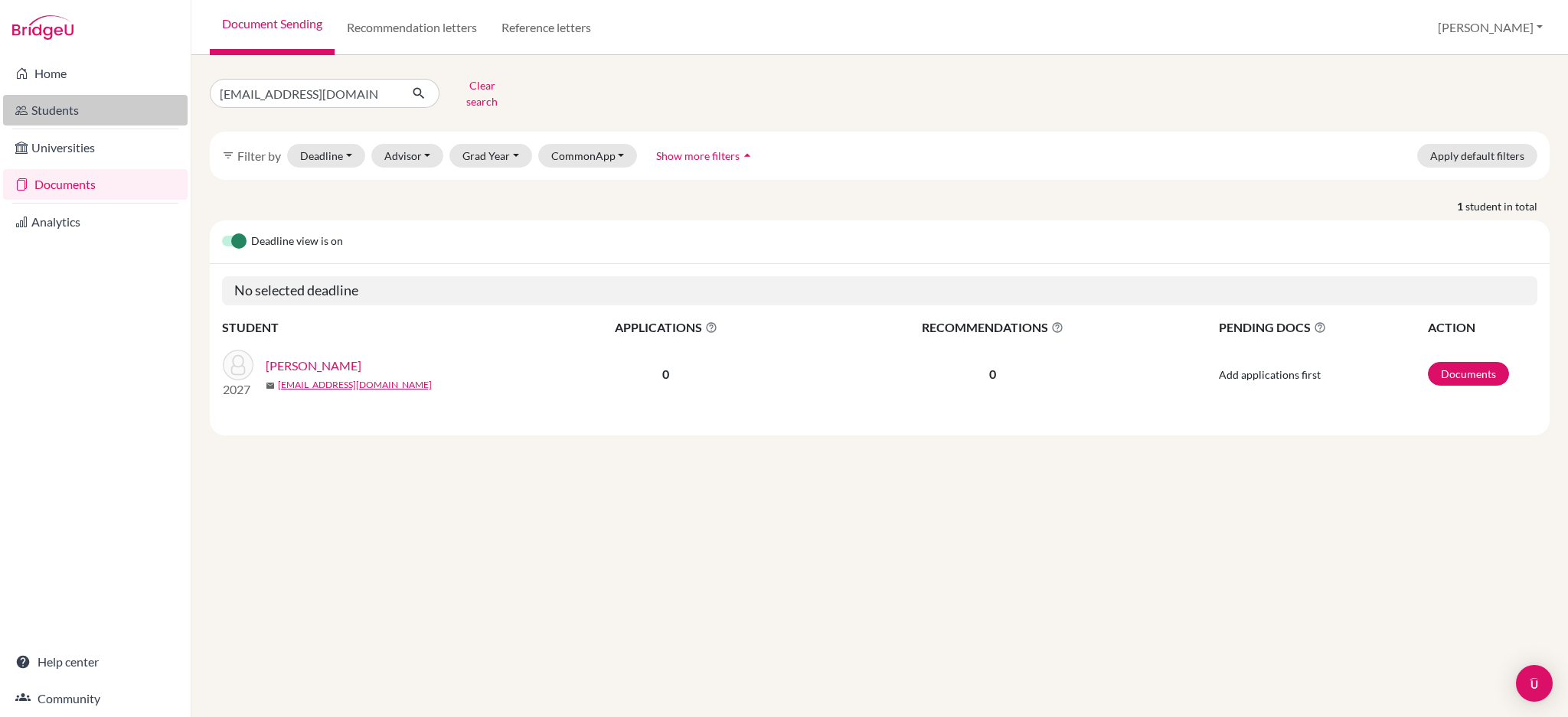
click at [80, 112] on link "Students" at bounding box center [95, 109] width 185 height 31
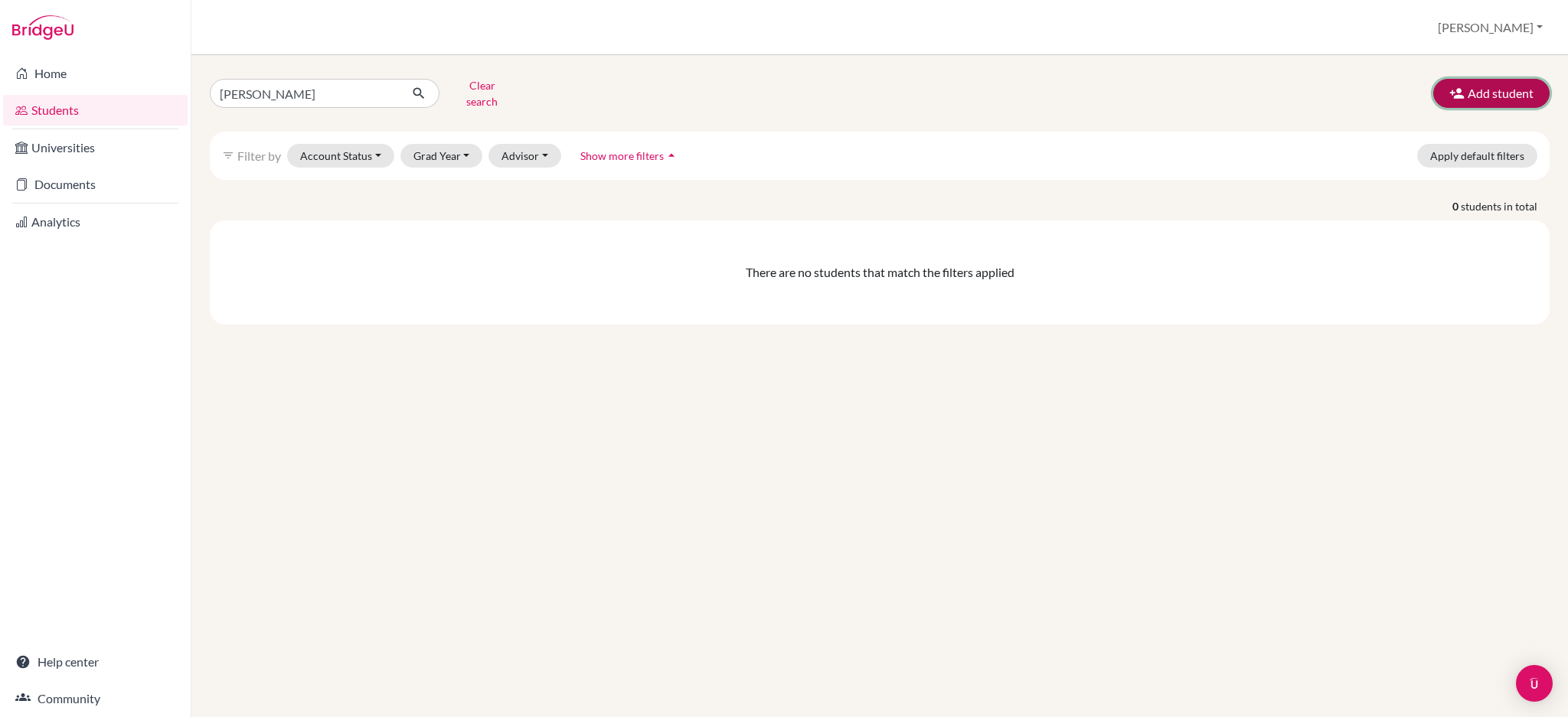
click at [1496, 88] on button "Add student" at bounding box center [1491, 93] width 116 height 29
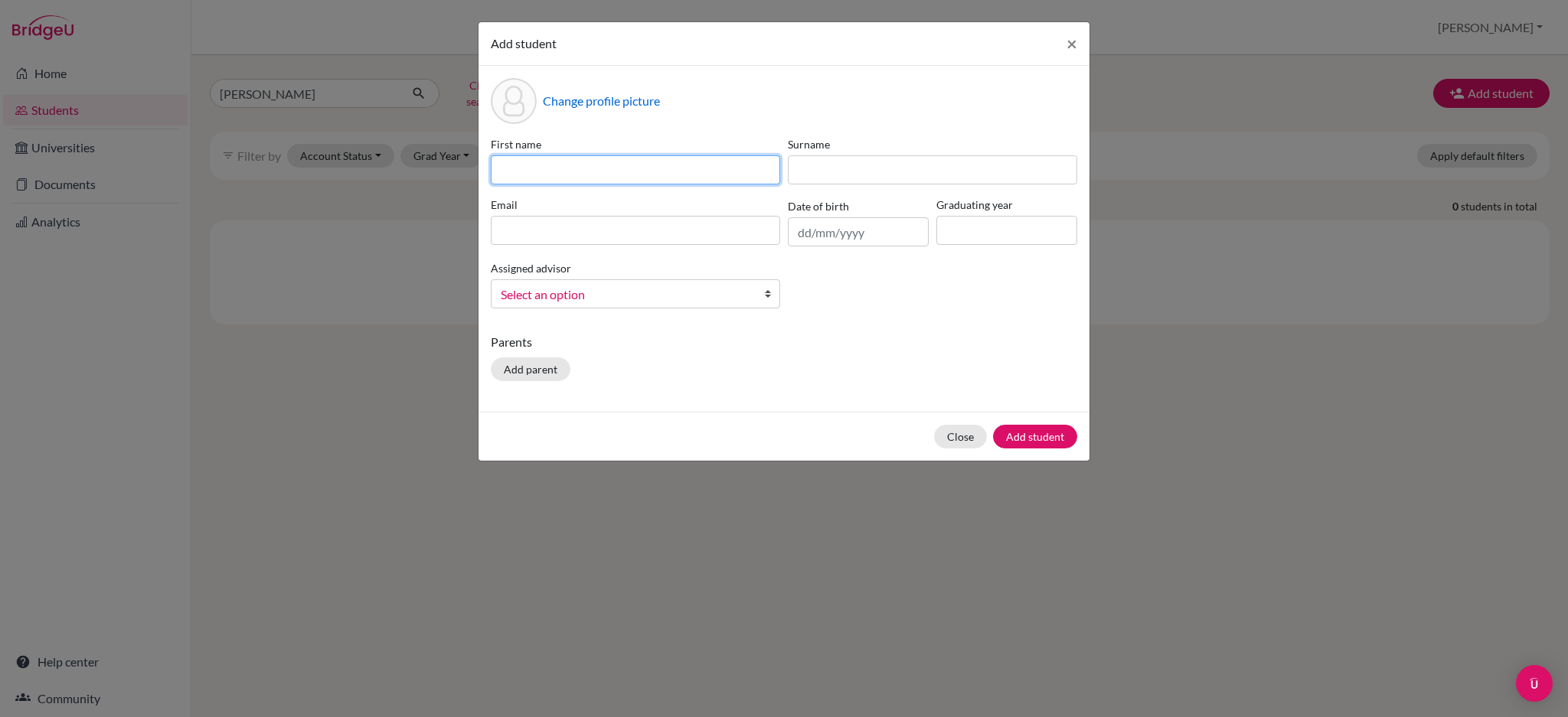
click at [543, 160] on input at bounding box center [635, 169] width 289 height 29
paste input "[PERSON_NAME]"
type input "[PERSON_NAME]"
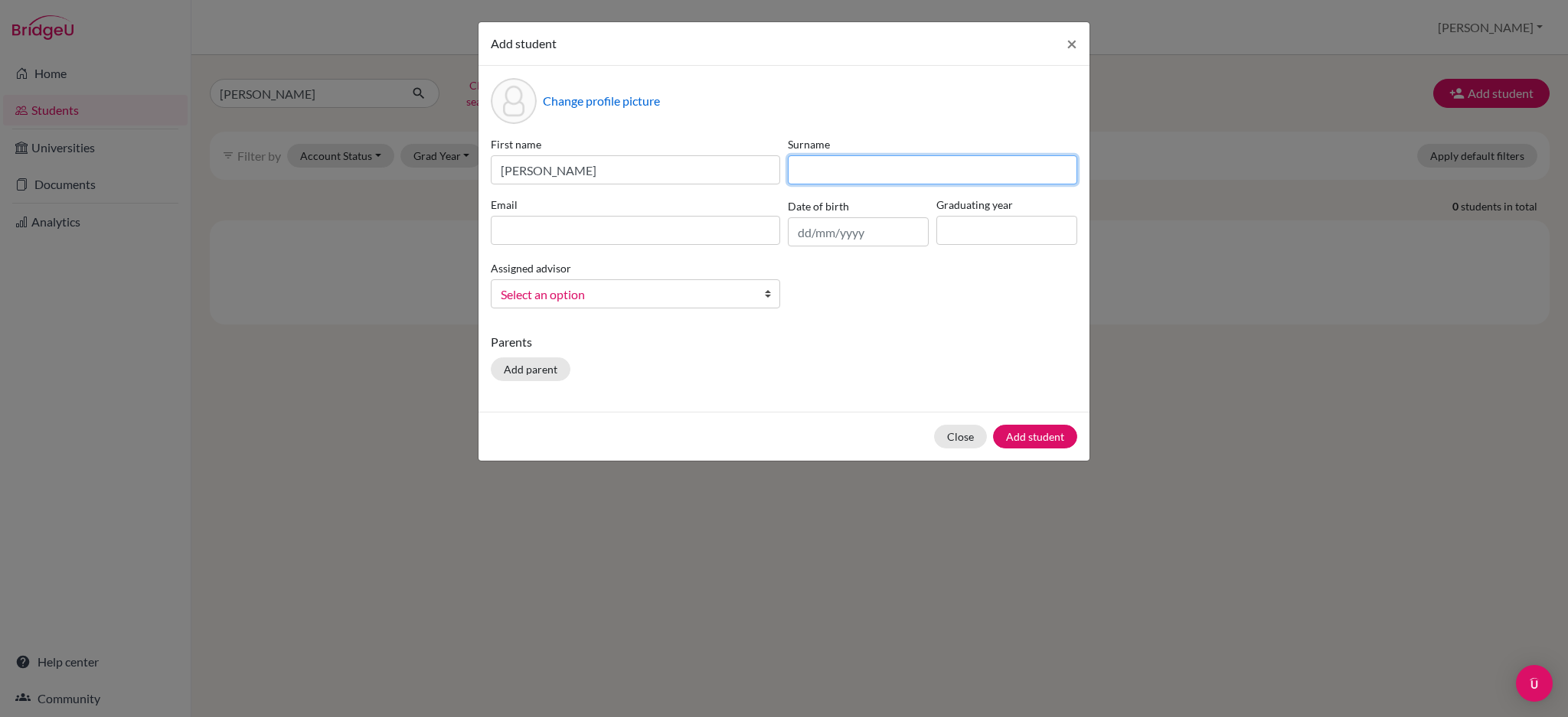
click at [953, 166] on input at bounding box center [932, 169] width 289 height 29
paste input "[PERSON_NAME]"
type input "[PERSON_NAME]"
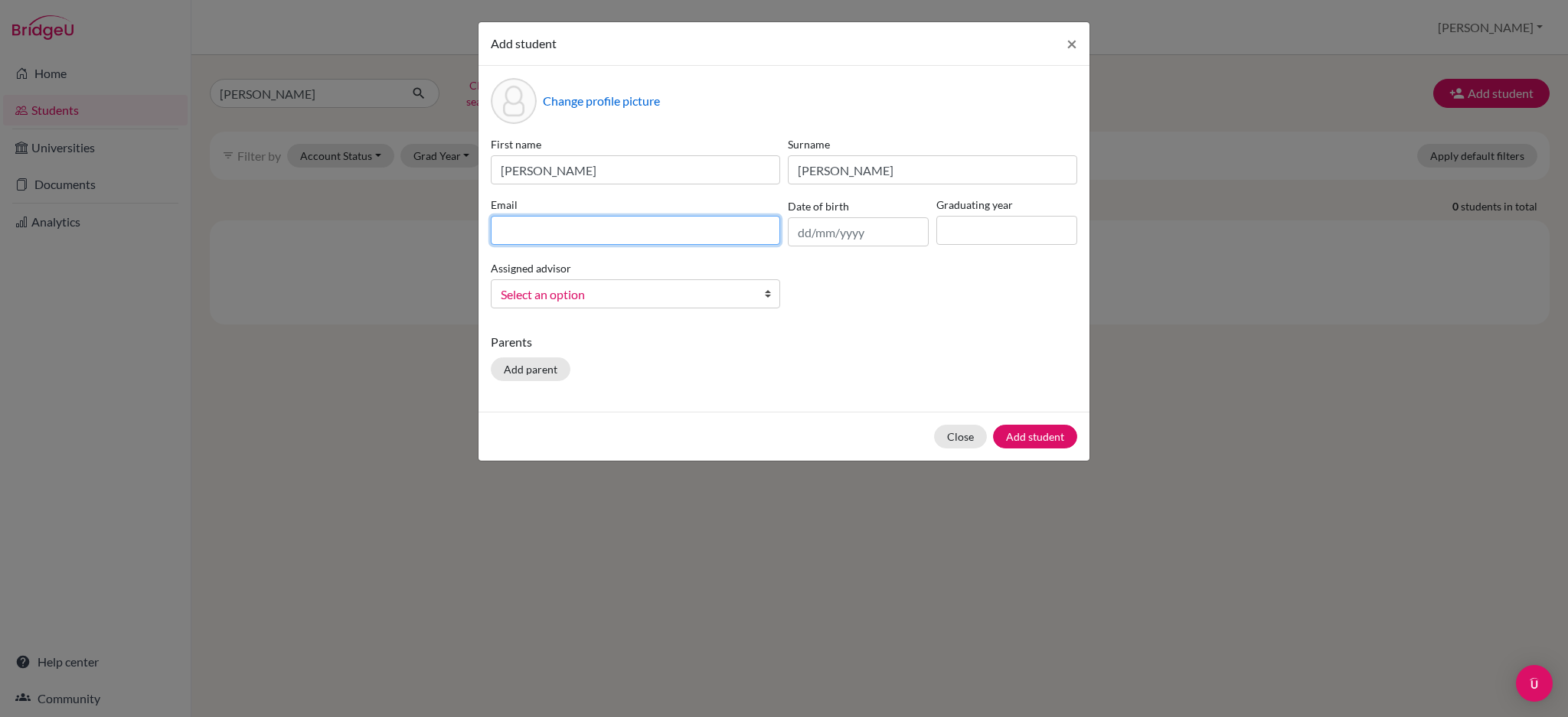
click at [593, 235] on input at bounding box center [635, 230] width 289 height 29
paste input "[EMAIL_ADDRESS][DOMAIN_NAME]"
type input "[EMAIL_ADDRESS][DOMAIN_NAME]"
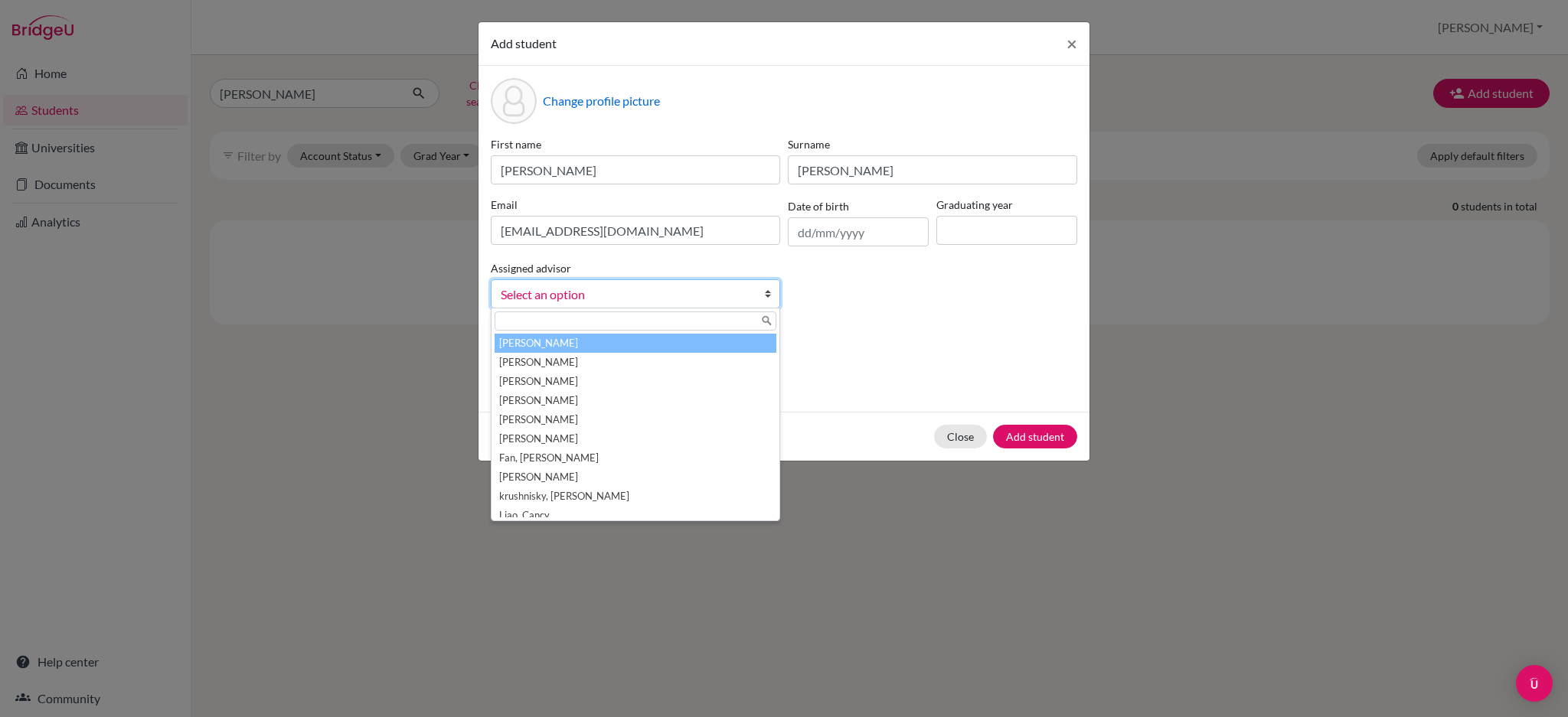
click at [722, 295] on span "Select an option" at bounding box center [625, 294] width 250 height 20
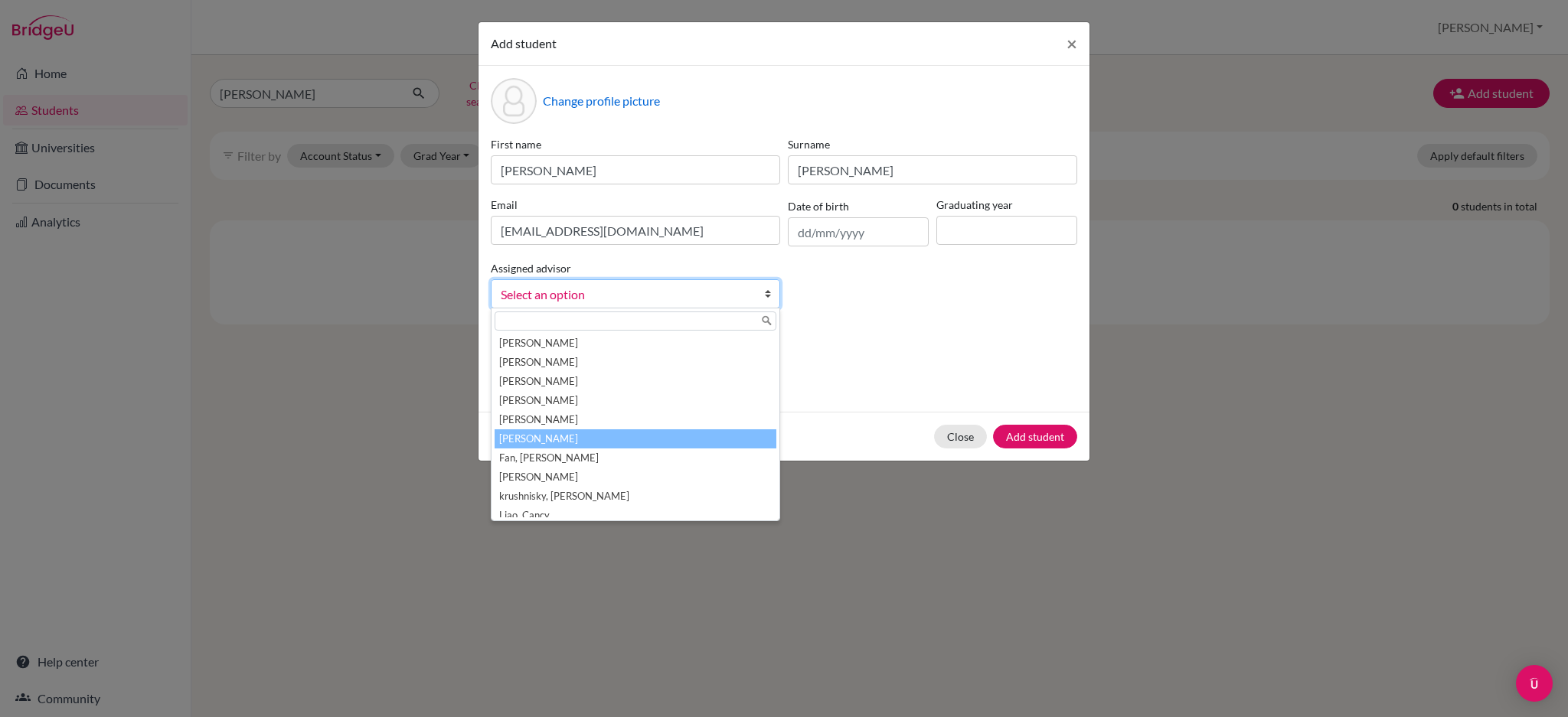
click at [664, 435] on li "[PERSON_NAME]" at bounding box center [636, 439] width 282 height 19
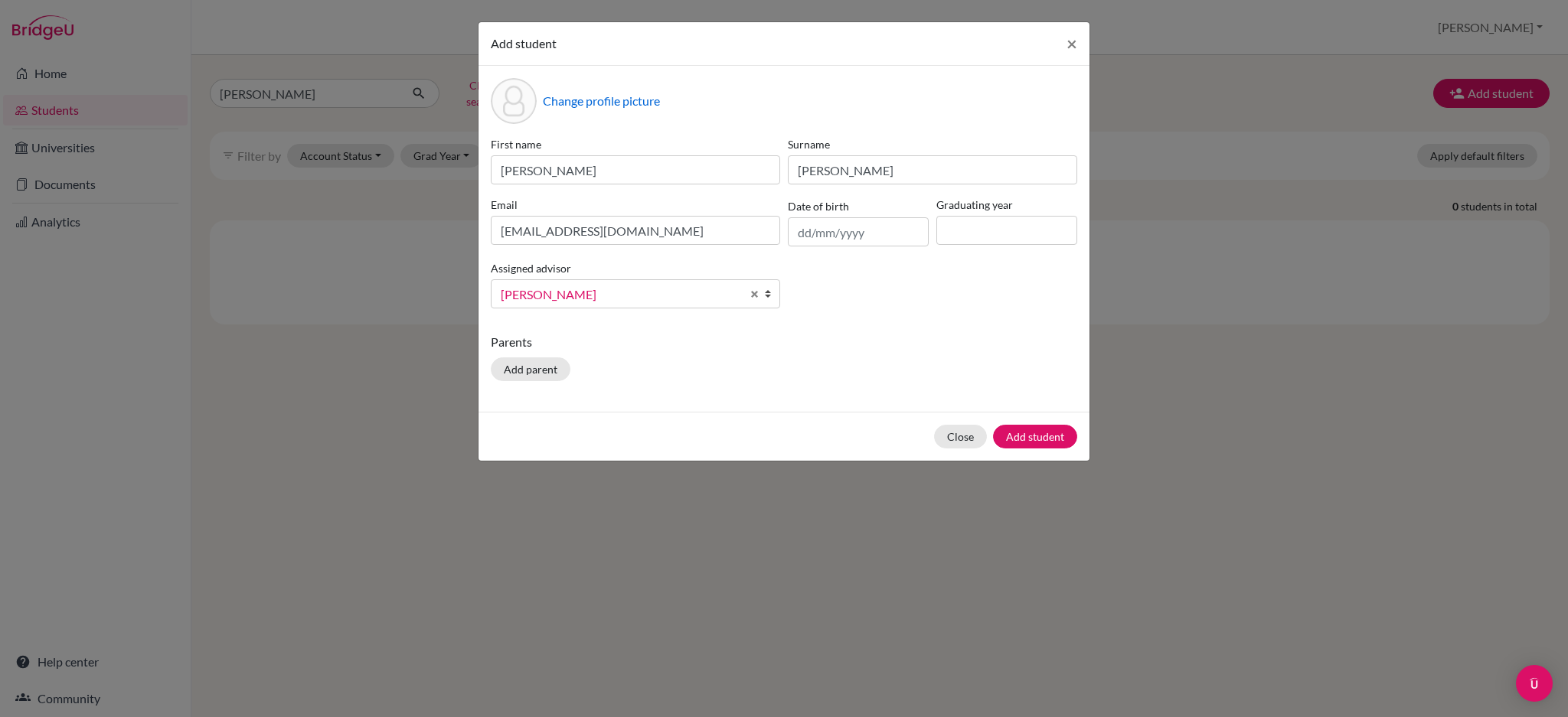
click at [871, 342] on p "Parents" at bounding box center [784, 341] width 587 height 18
click at [1031, 438] on button "Add student" at bounding box center [1035, 436] width 84 height 24
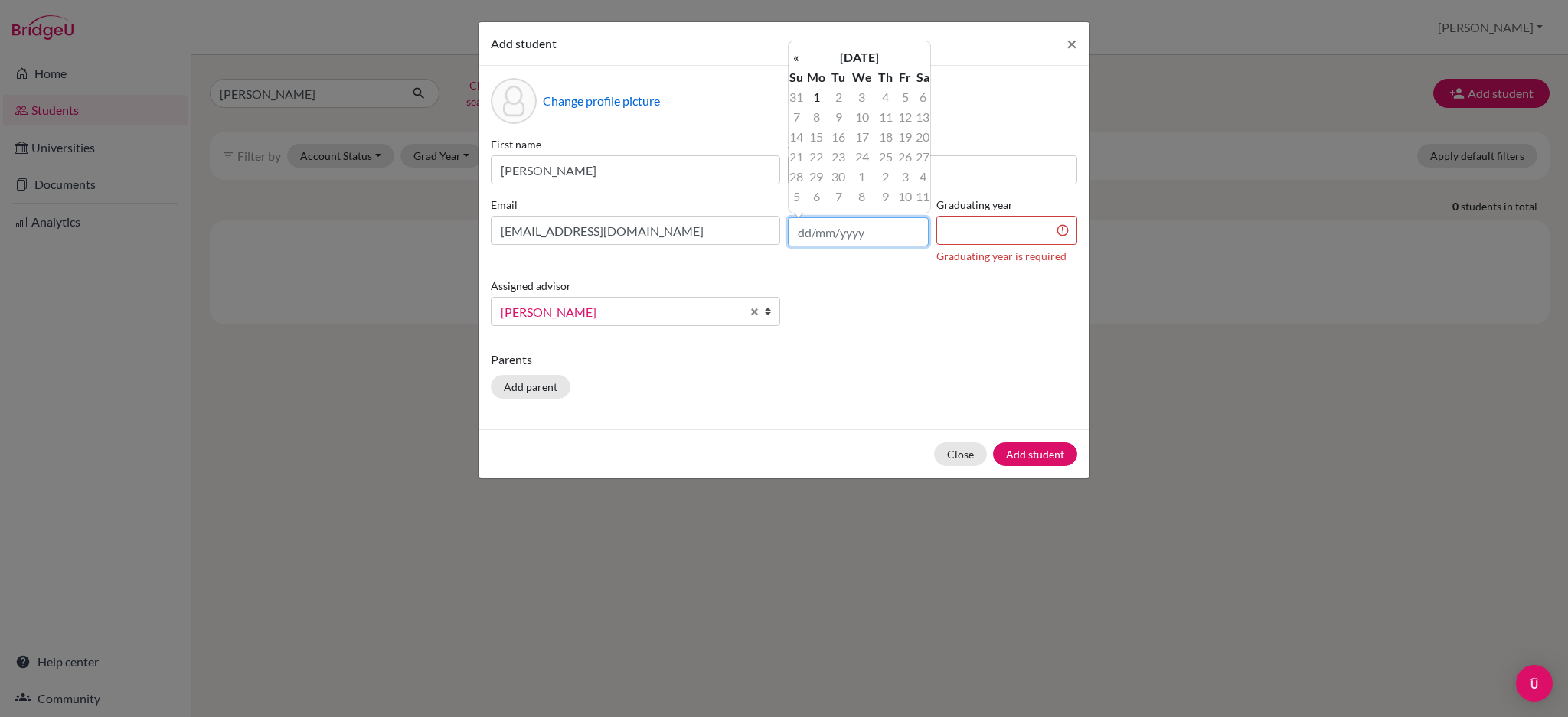
click at [804, 229] on input "text" at bounding box center [858, 231] width 141 height 29
type input "1"
type input "[DATE]"
click at [949, 353] on p "Parents" at bounding box center [784, 359] width 587 height 18
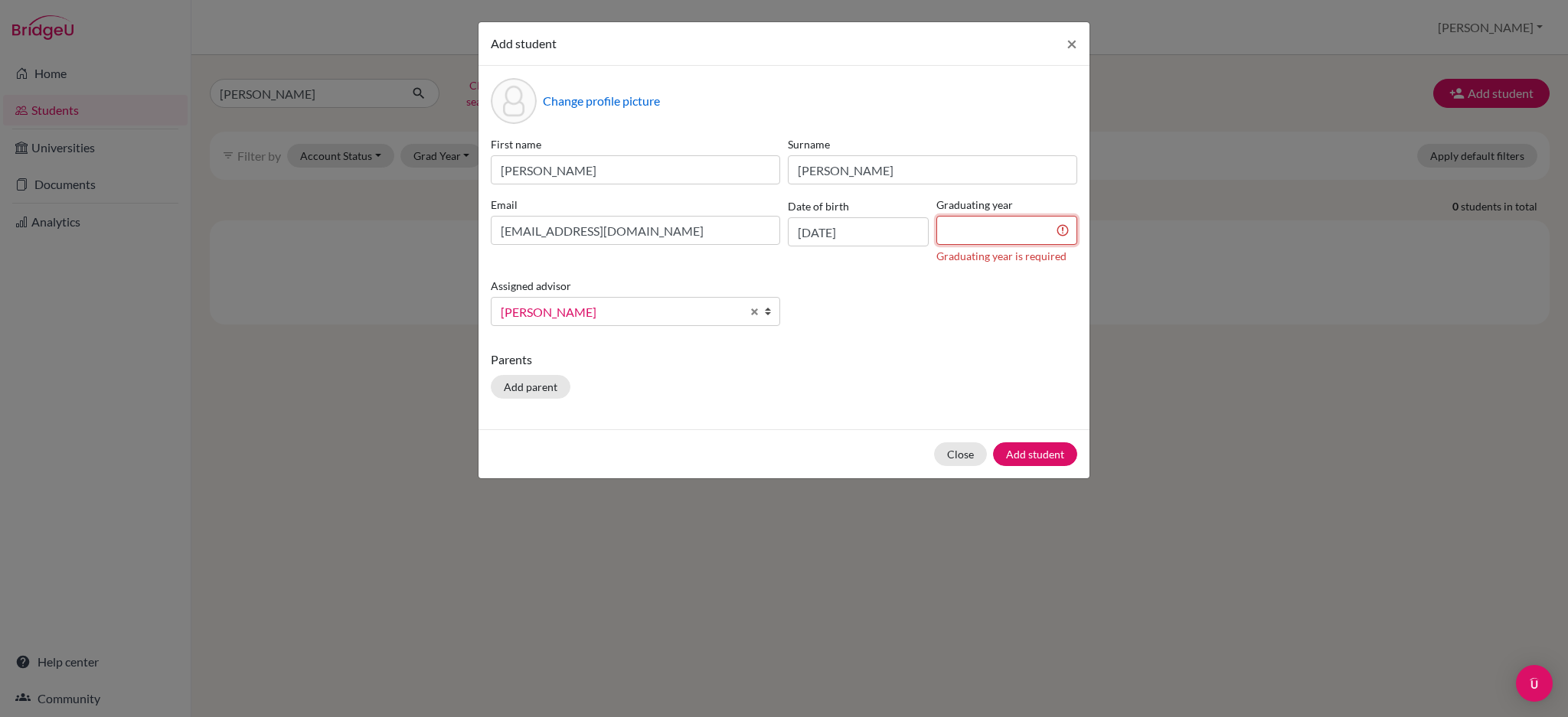
click at [966, 240] on input at bounding box center [1006, 230] width 141 height 29
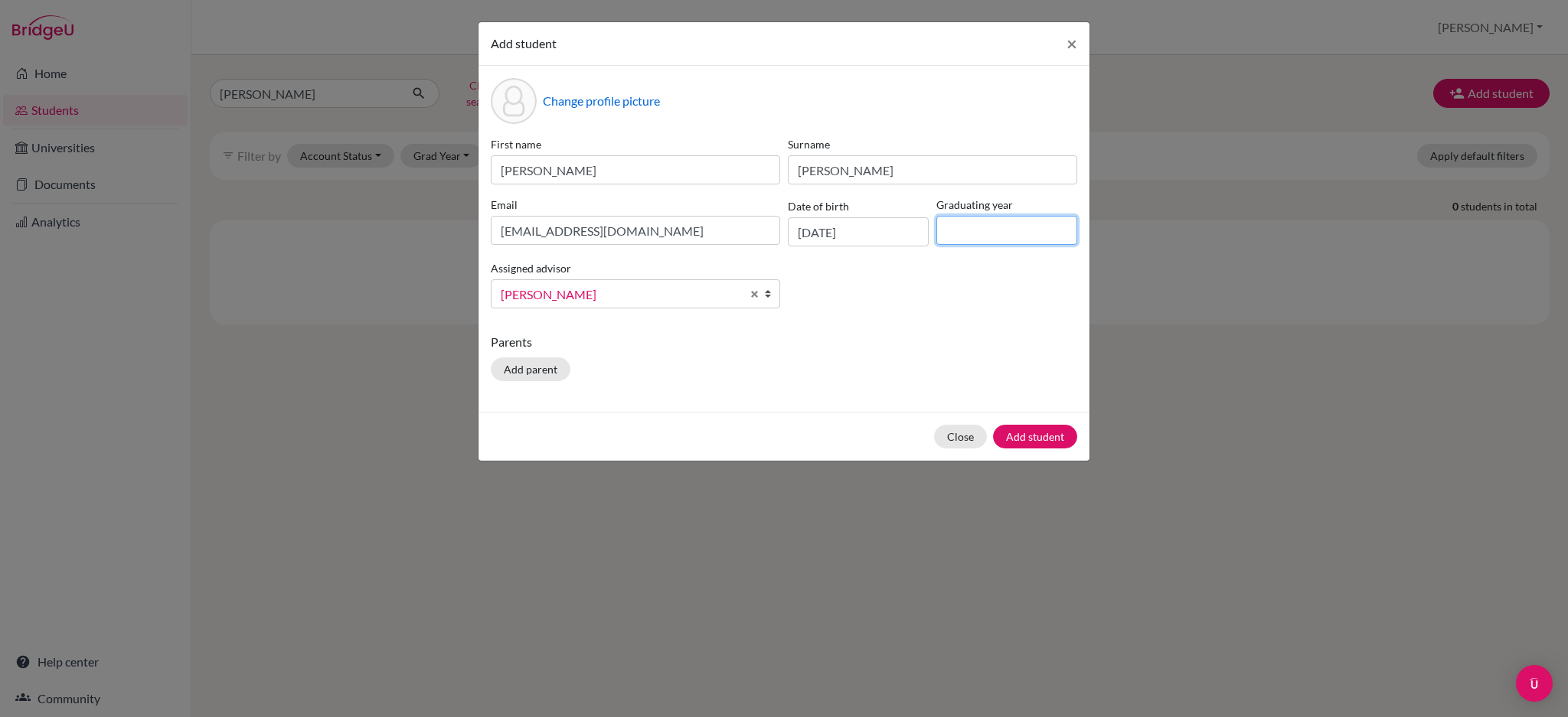
type input "2027"
click at [895, 355] on div "Parents Add parent" at bounding box center [784, 360] width 587 height 54
click at [1036, 439] on button "Add student" at bounding box center [1035, 436] width 84 height 24
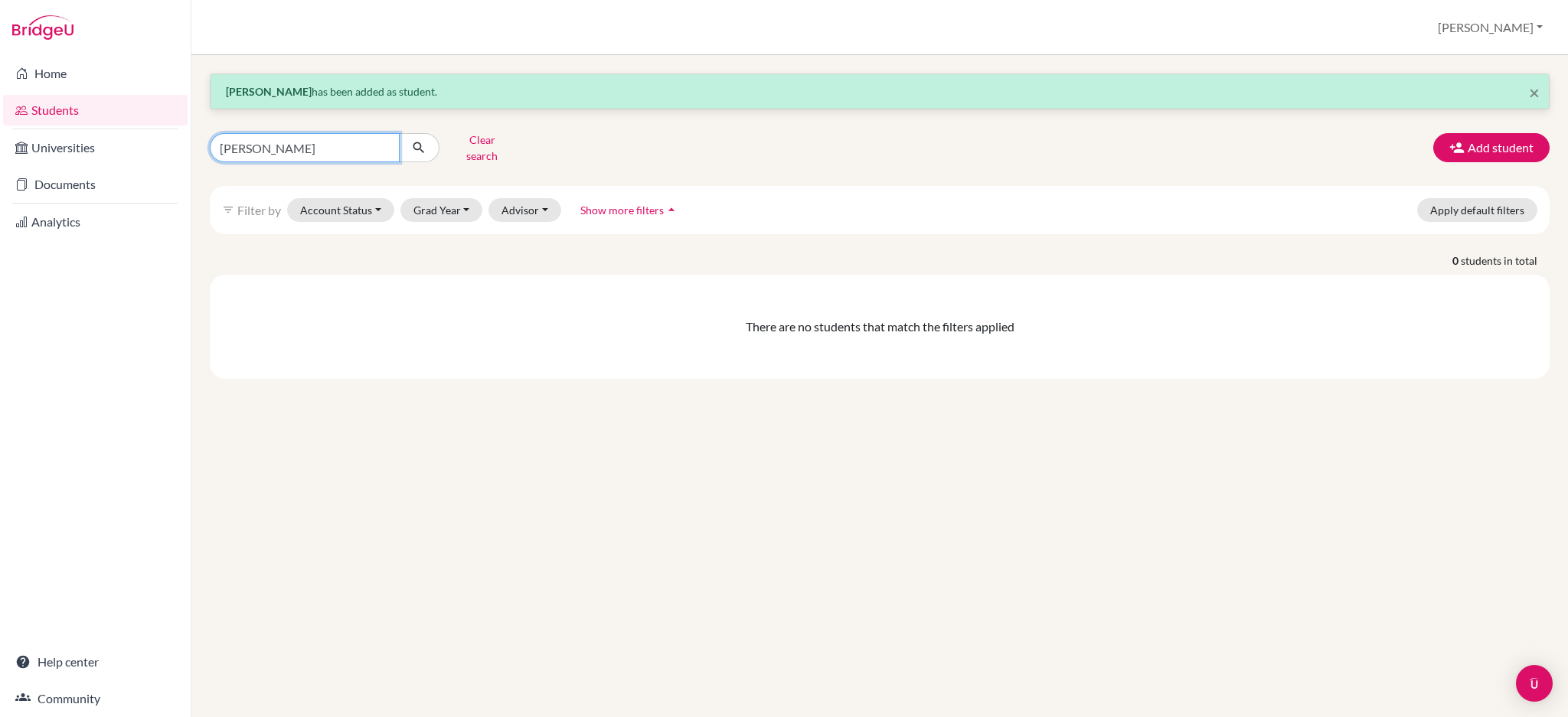
drag, startPoint x: 372, startPoint y: 141, endPoint x: 201, endPoint y: 147, distance: 171.1
click at [201, 147] on div "[PERSON_NAME] search" at bounding box center [425, 147] width 454 height 39
paste input "[PERSON_NAME]"
type input "[PERSON_NAME]"
click button "submit" at bounding box center [419, 147] width 40 height 29
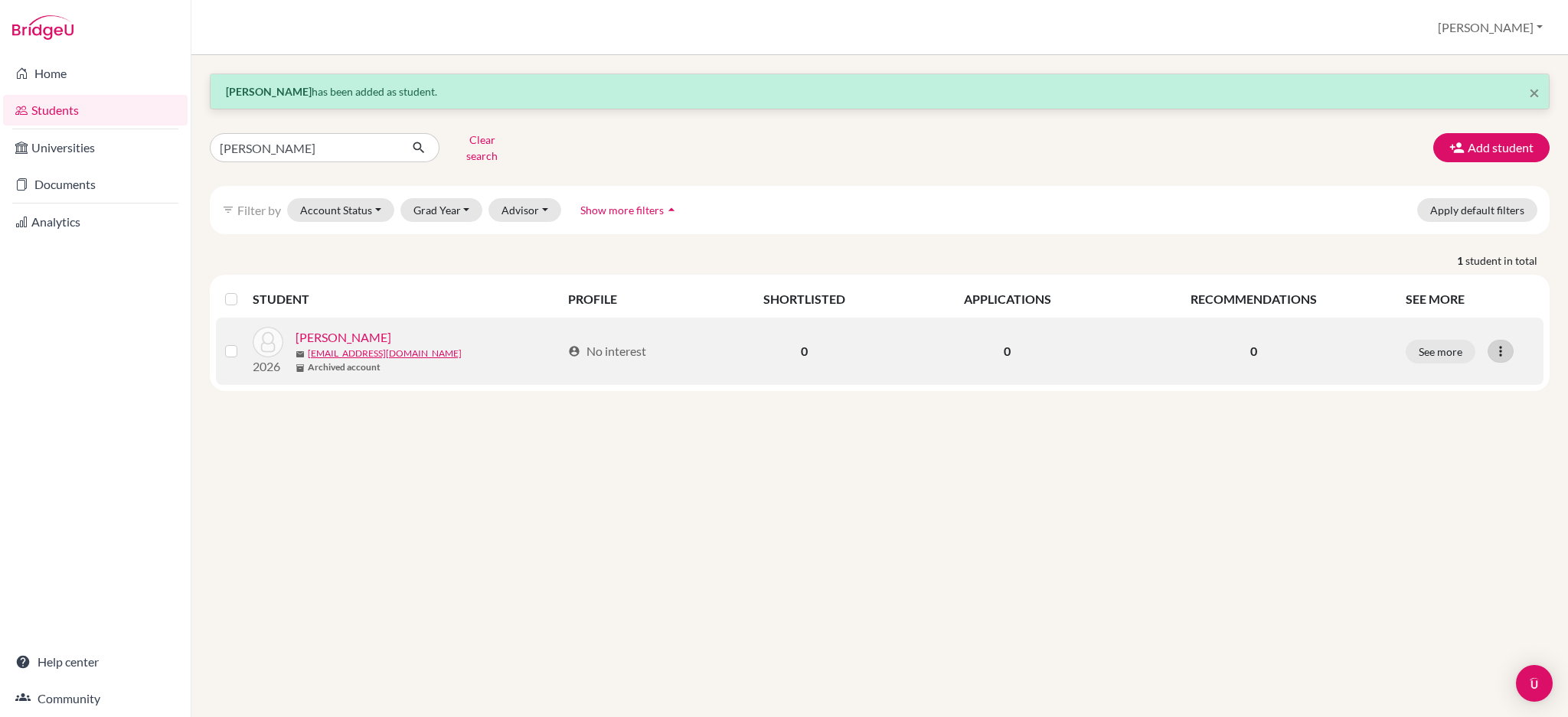
click at [1499, 344] on icon at bounding box center [1500, 351] width 15 height 15
click at [1478, 396] on button "Send Message" at bounding box center [1433, 408] width 121 height 25
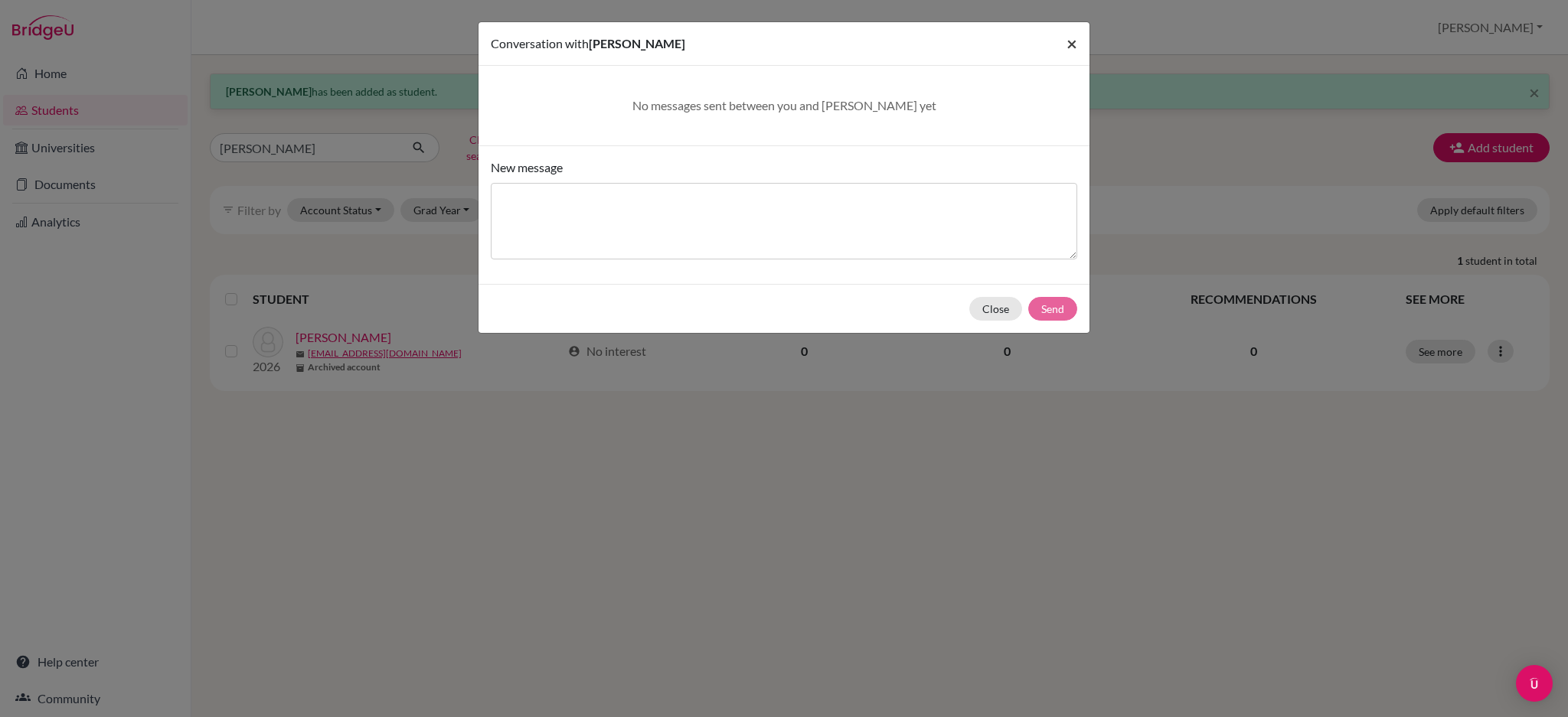
click at [1074, 46] on span "×" at bounding box center [1072, 43] width 11 height 22
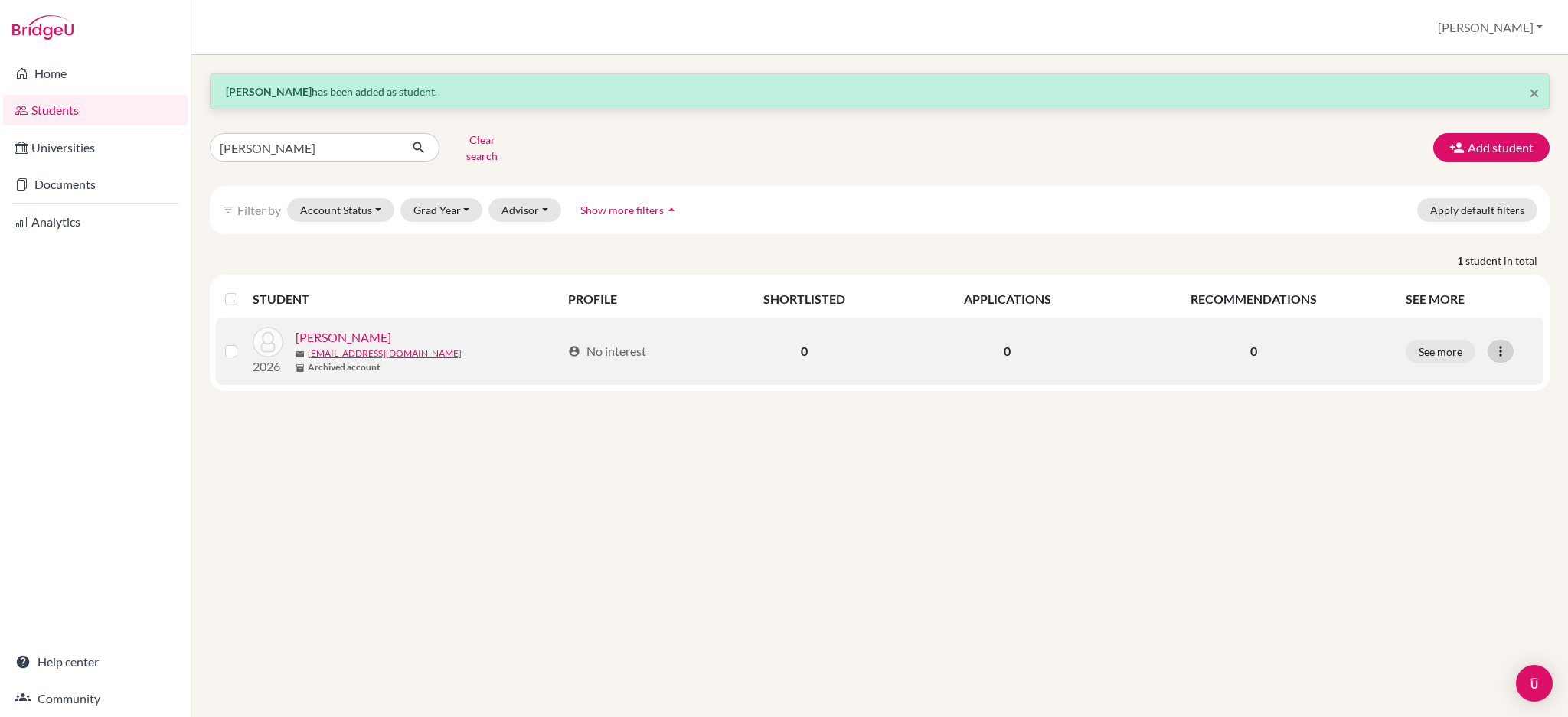
click at [1510, 343] on div at bounding box center [1501, 351] width 26 height 23
click at [1466, 423] on button "Reset Password" at bounding box center [1433, 432] width 121 height 25
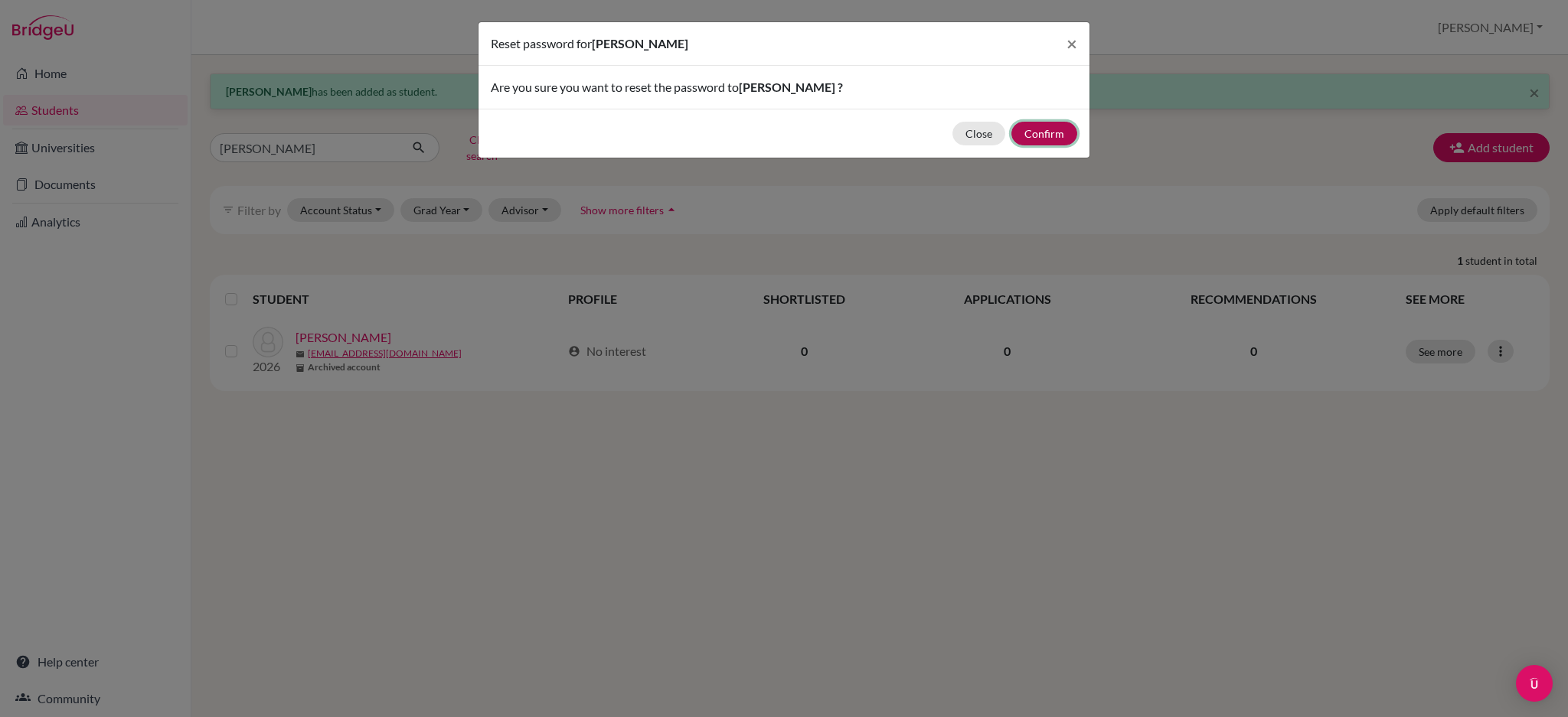
click at [1055, 131] on button "Confirm" at bounding box center [1044, 133] width 66 height 24
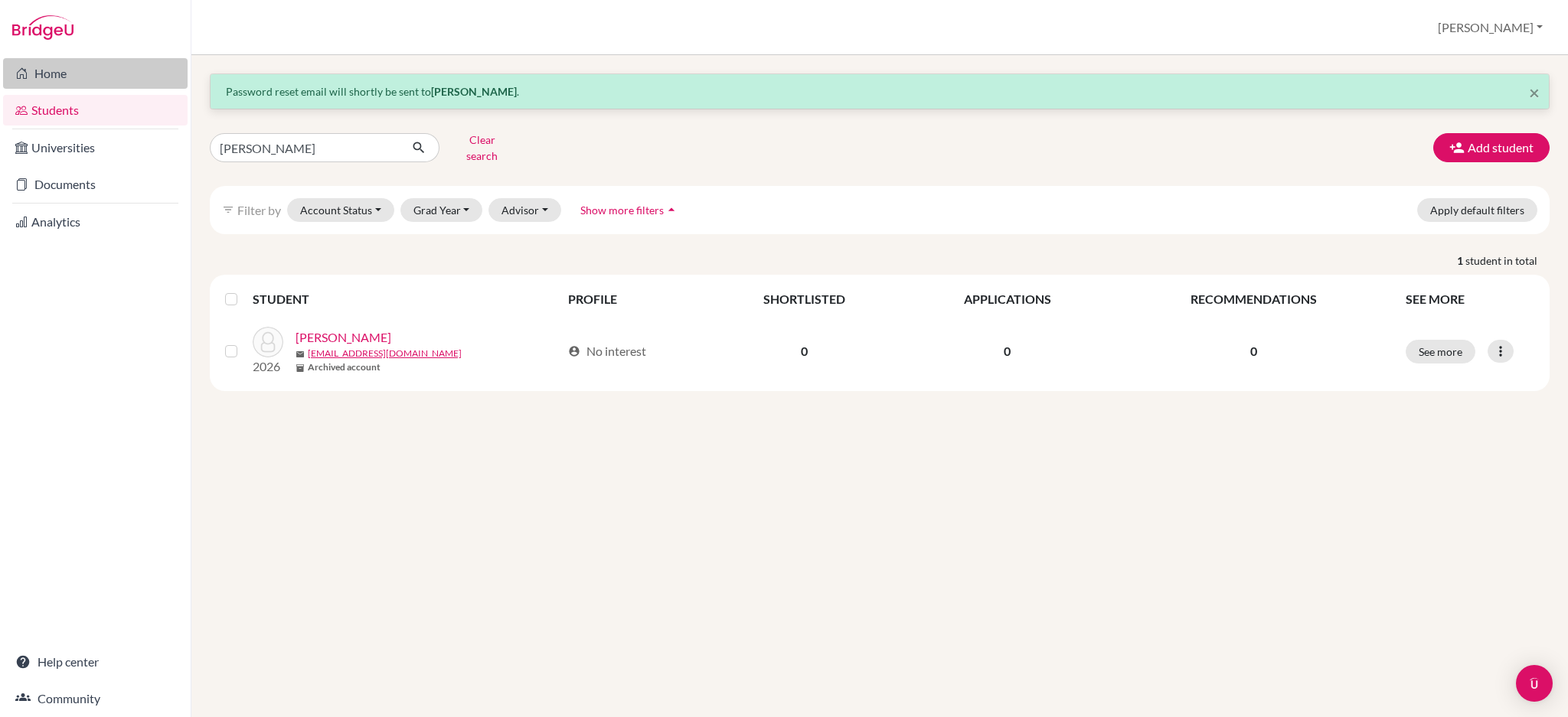
click at [45, 75] on link "Home" at bounding box center [95, 73] width 185 height 31
